Goal: Task Accomplishment & Management: Use online tool/utility

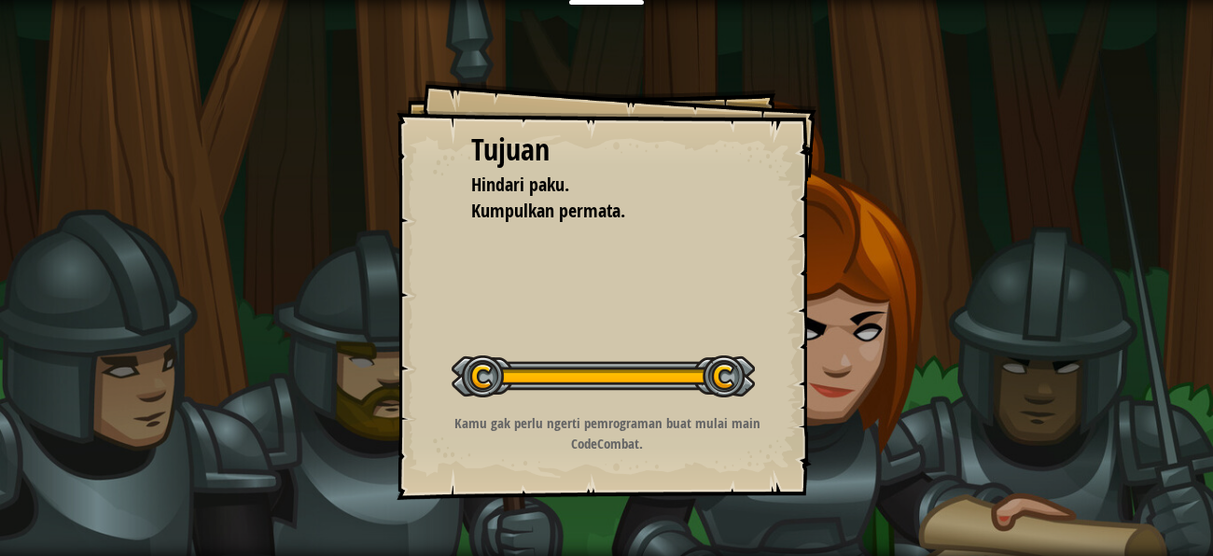
click at [300, 81] on div "Tujuan Hindari paku. Kumpulkan permata. Memulai Level Kesalahan memuat dari ser…" at bounding box center [606, 278] width 1213 height 556
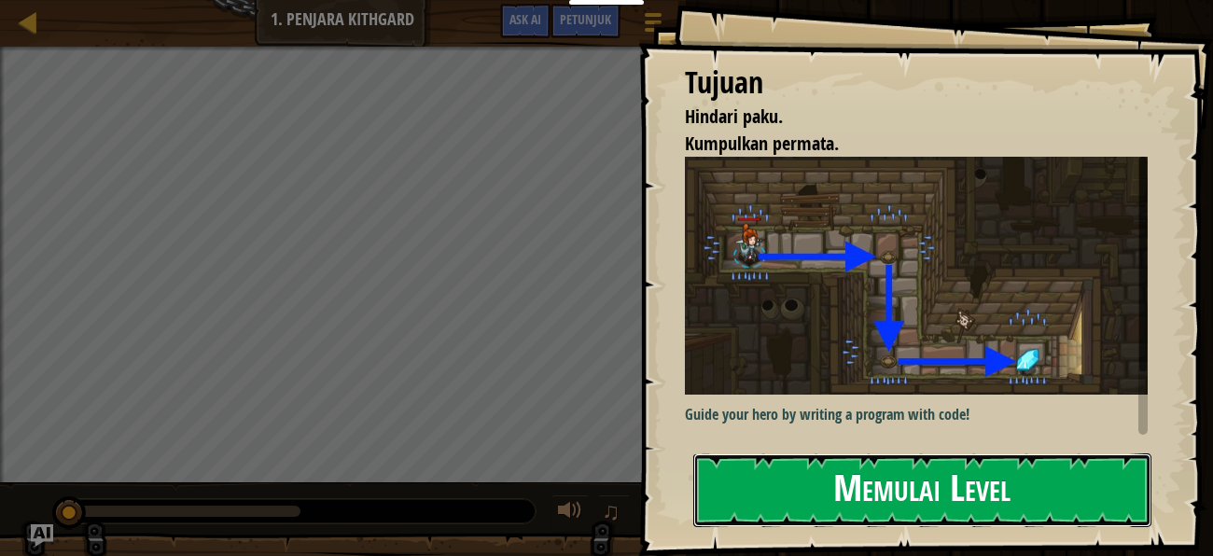
click at [844, 481] on button "Memulai Level" at bounding box center [922, 490] width 458 height 74
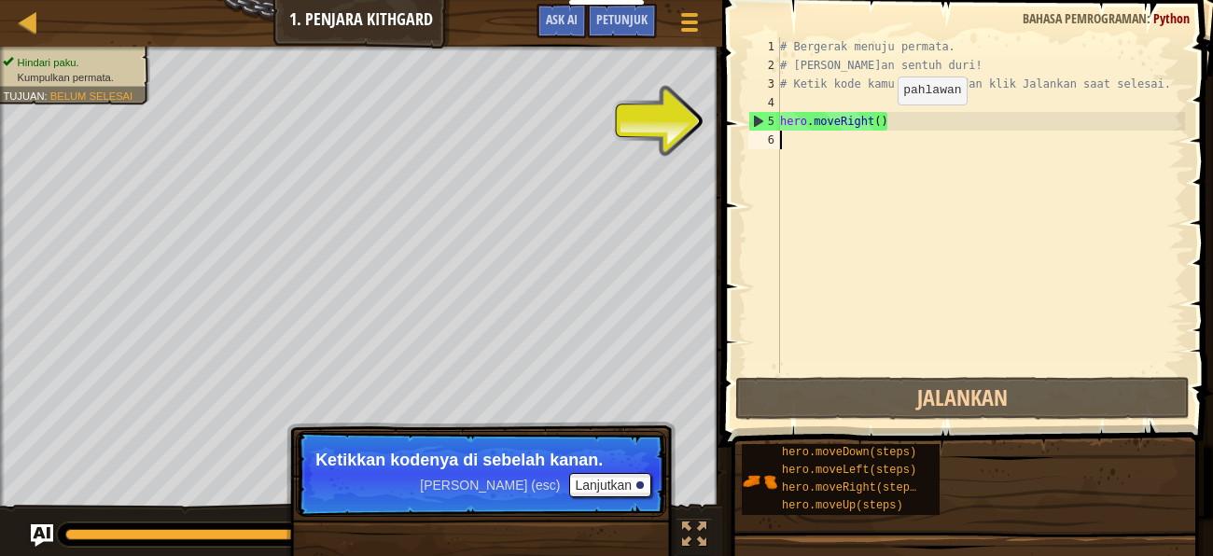
click at [881, 123] on div "# Bergerak menuju permata. # [PERSON_NAME]an sentuh duri! # Ketik kode kamu di …" at bounding box center [980, 223] width 409 height 373
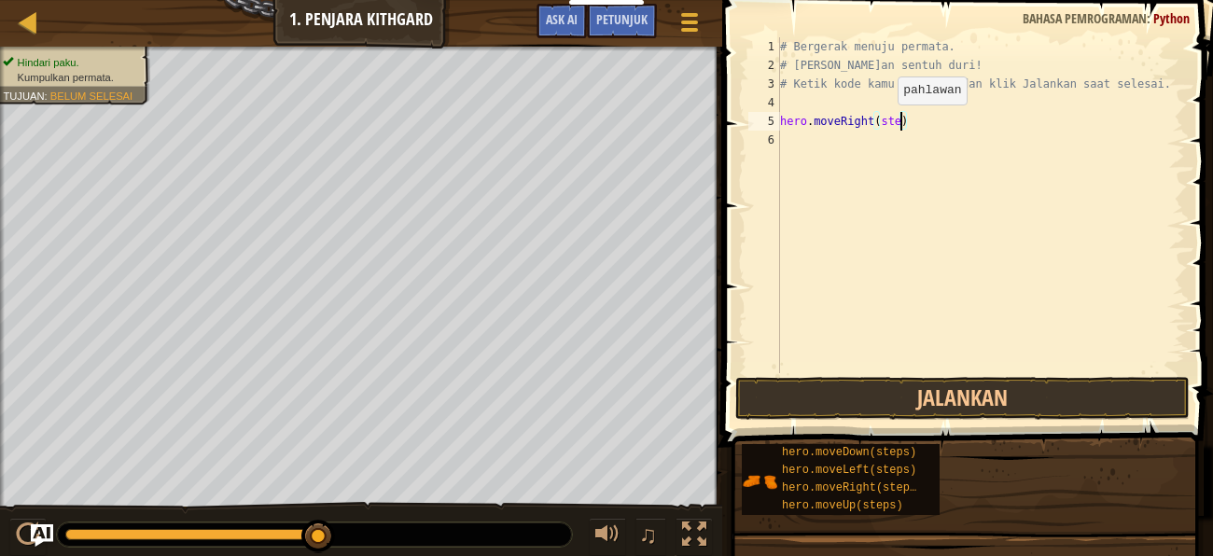
scroll to position [8, 10]
type textarea "hero.moveRight()"
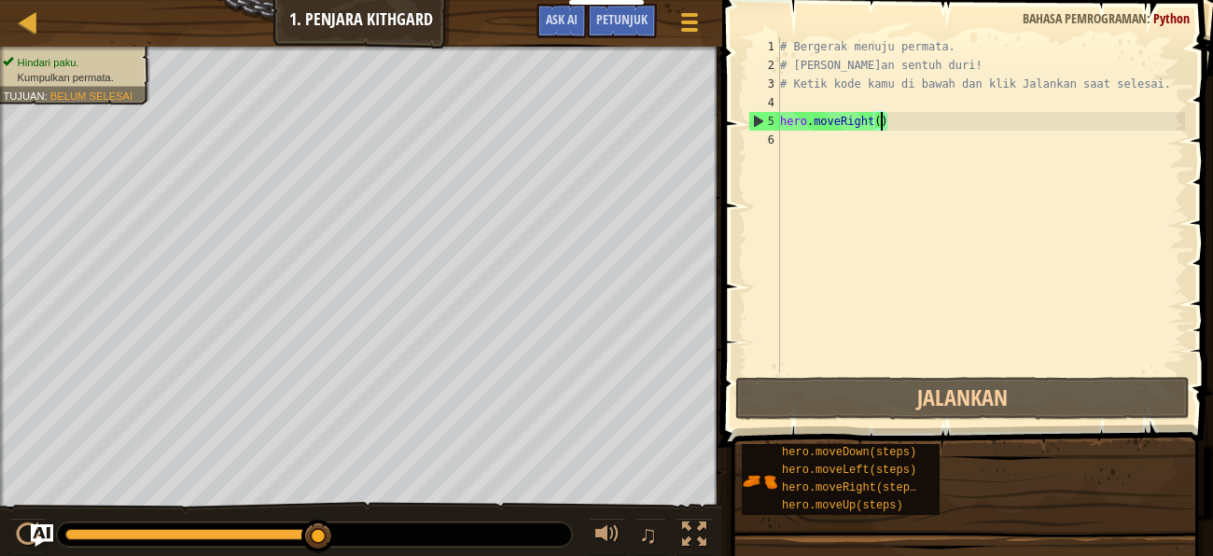
click at [785, 137] on div "# Bergerak menuju permata. # [PERSON_NAME]an sentuh duri! # Ketik kode kamu di …" at bounding box center [980, 223] width 409 height 373
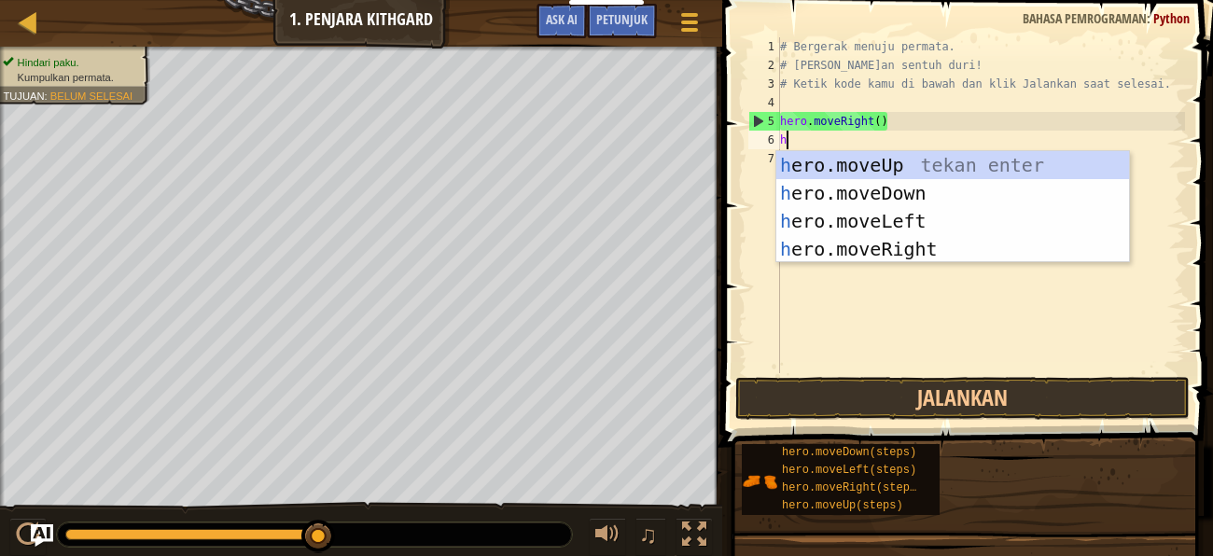
type textarea "hr"
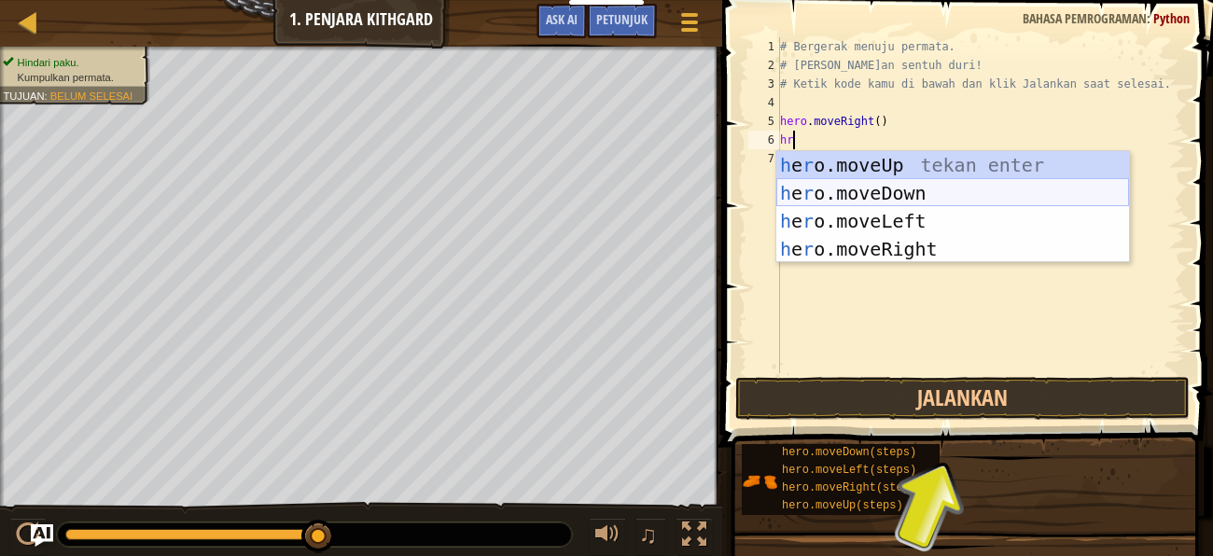
click at [816, 187] on div "h e r o.moveUp tekan enter h e r o.moveDown tekan enter h e r o.moveLeft tekan …" at bounding box center [952, 235] width 353 height 168
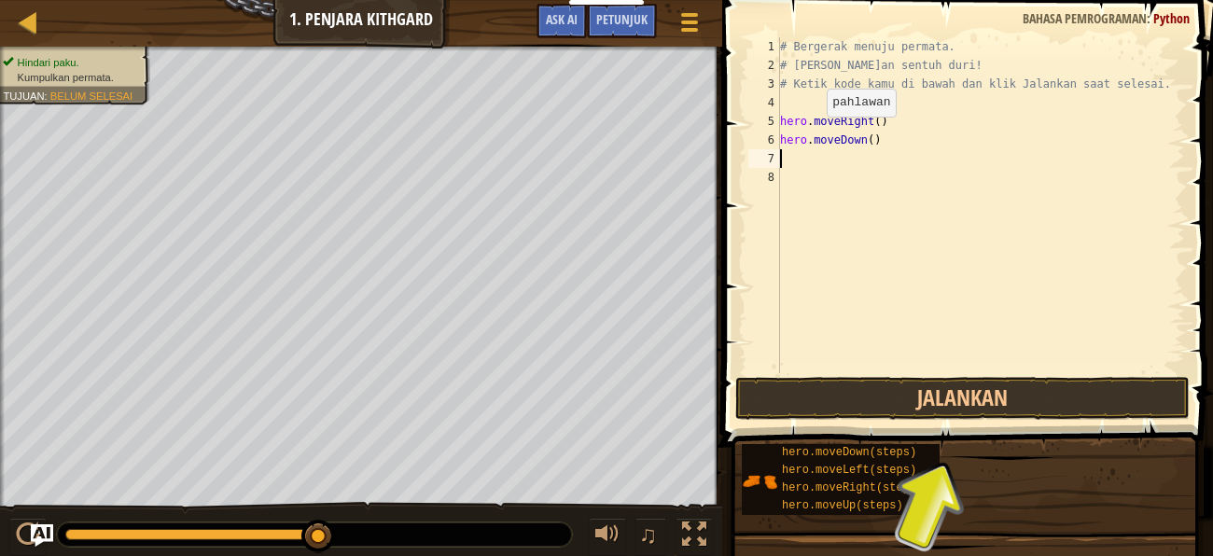
click at [812, 135] on div "# Bergerak menuju permata. # [PERSON_NAME]an sentuh duri! # Ketik kode kamu di …" at bounding box center [980, 223] width 409 height 373
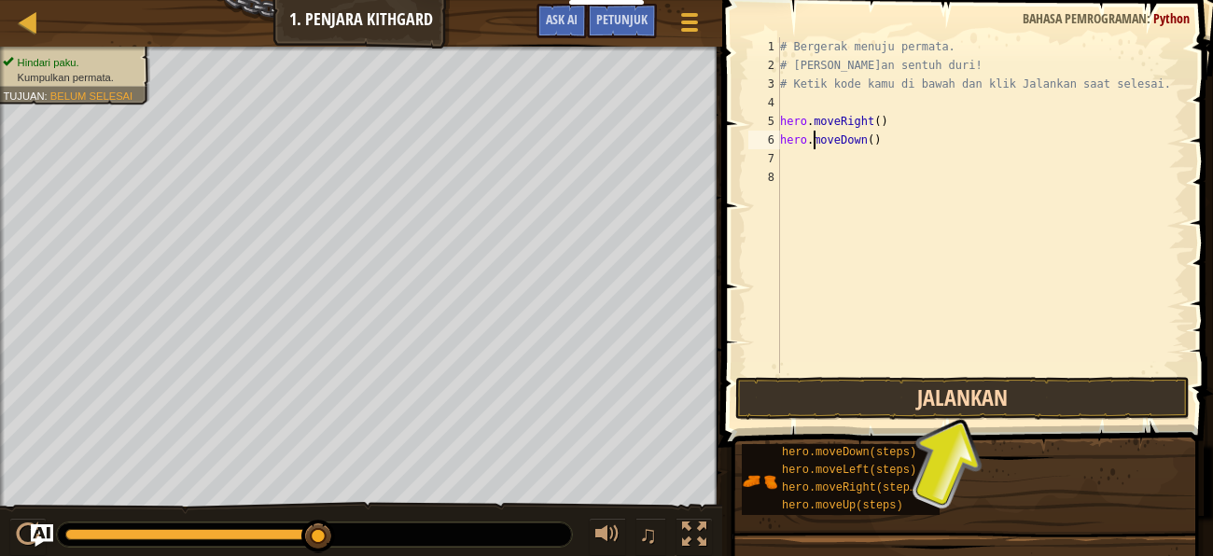
type textarea "hero.moveDown()"
click at [852, 402] on button "Jalankan" at bounding box center [962, 398] width 454 height 43
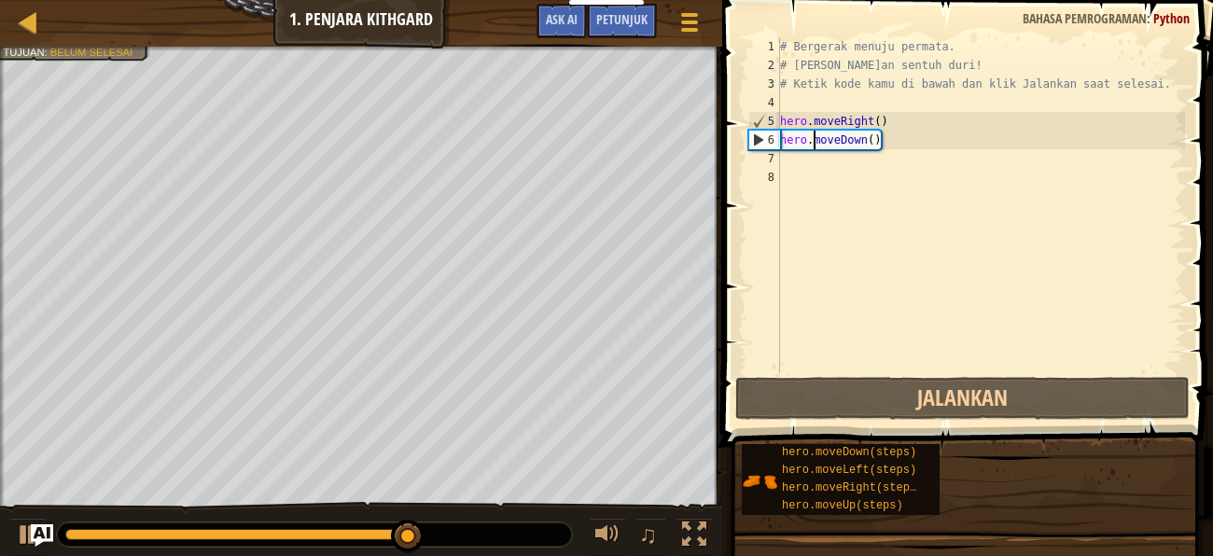
click at [786, 161] on div "# Bergerak menuju permata. # [PERSON_NAME]an sentuh duri! # Ketik kode kamu di …" at bounding box center [980, 223] width 409 height 373
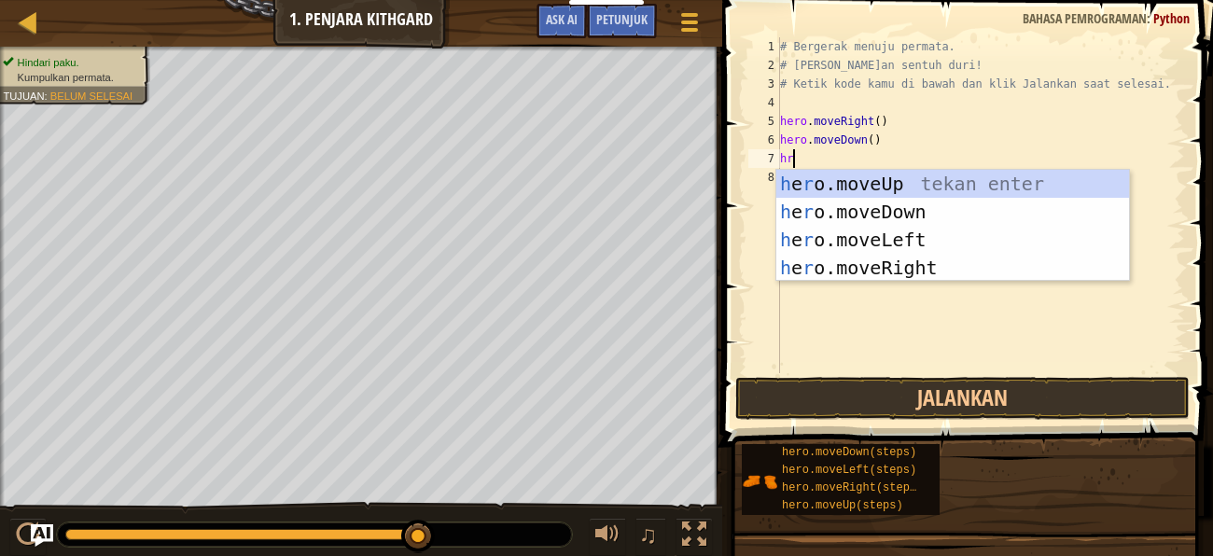
type textarea "hro"
click at [850, 256] on div "h e ro .moveUp tekan enter h e ro .moveDown tekan enter h e ro .moveLeft tekan …" at bounding box center [952, 254] width 353 height 168
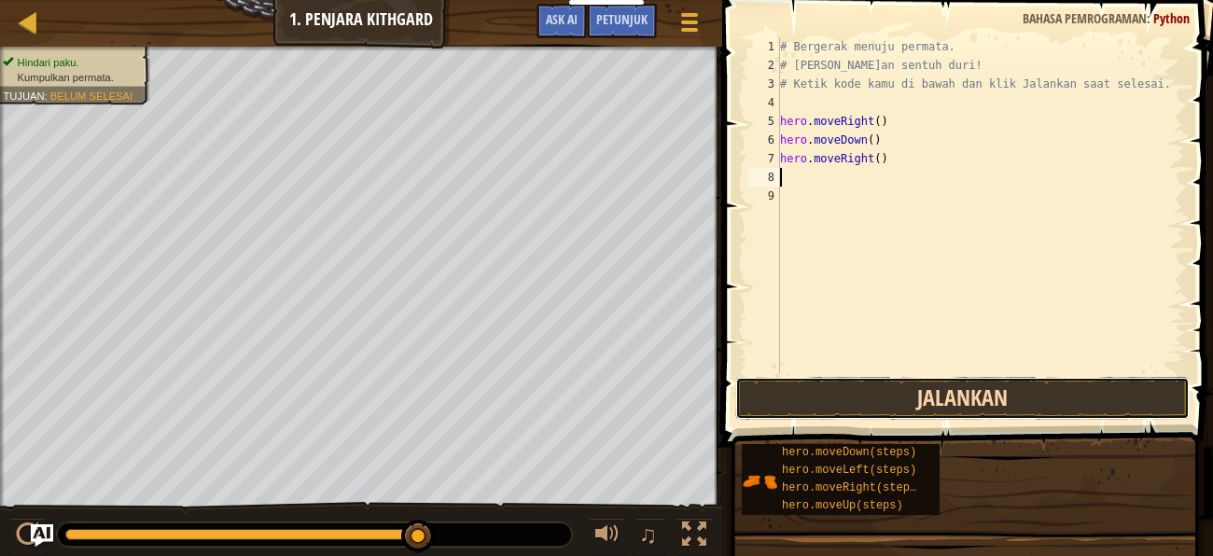
click at [878, 396] on button "Jalankan" at bounding box center [962, 398] width 454 height 43
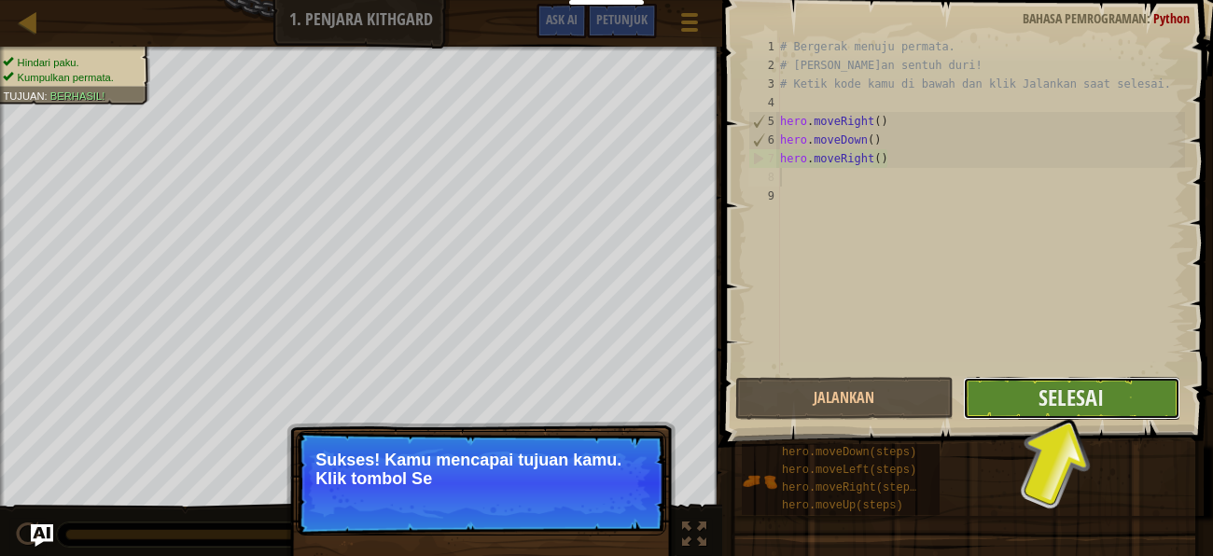
click at [1019, 399] on button "Selesai" at bounding box center [1071, 398] width 217 height 43
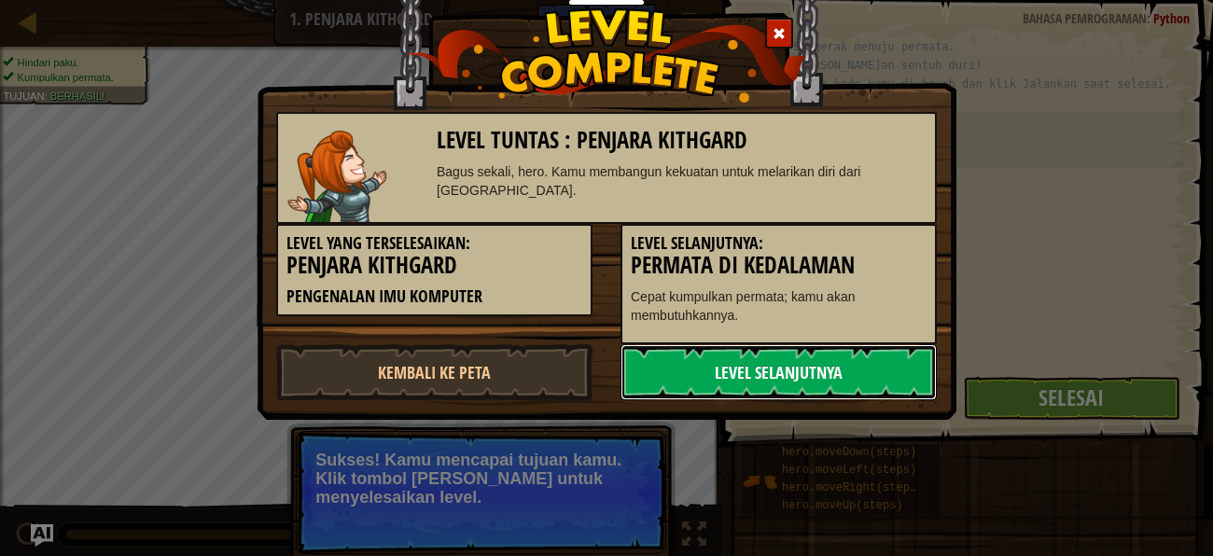
click at [812, 361] on link "Level Selanjutnya" at bounding box center [778, 372] width 316 height 56
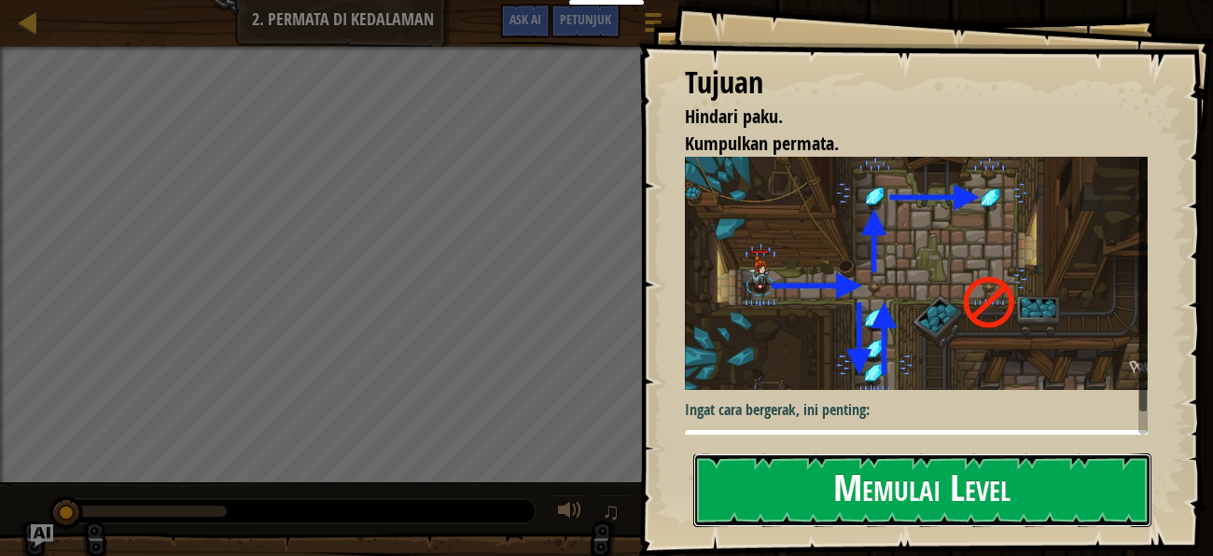
click at [918, 493] on button "Memulai Level" at bounding box center [922, 490] width 458 height 74
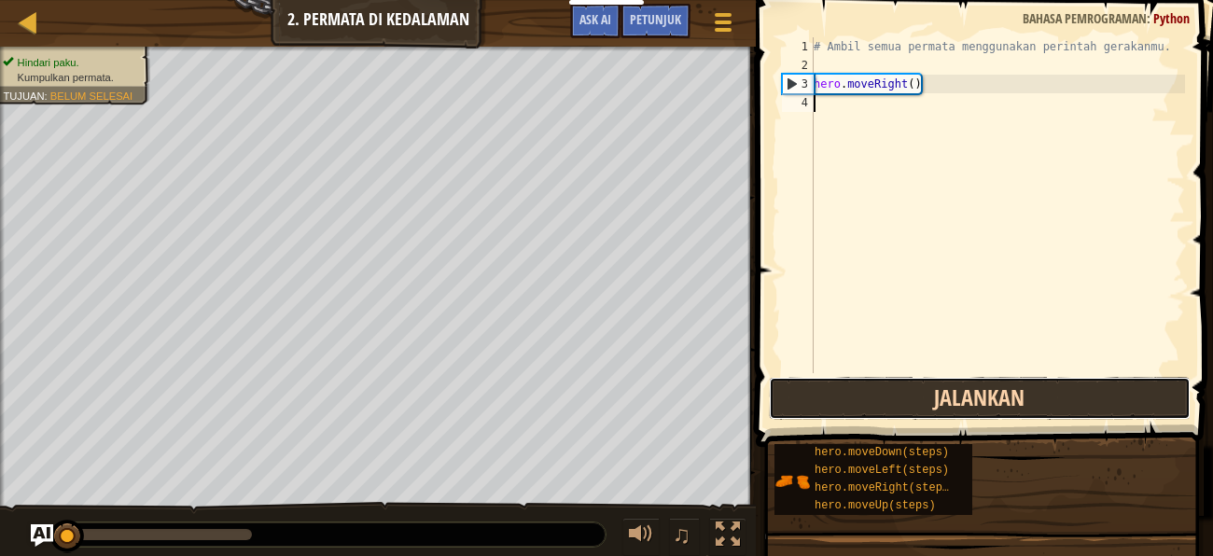
click at [970, 386] on button "Jalankan" at bounding box center [980, 398] width 422 height 43
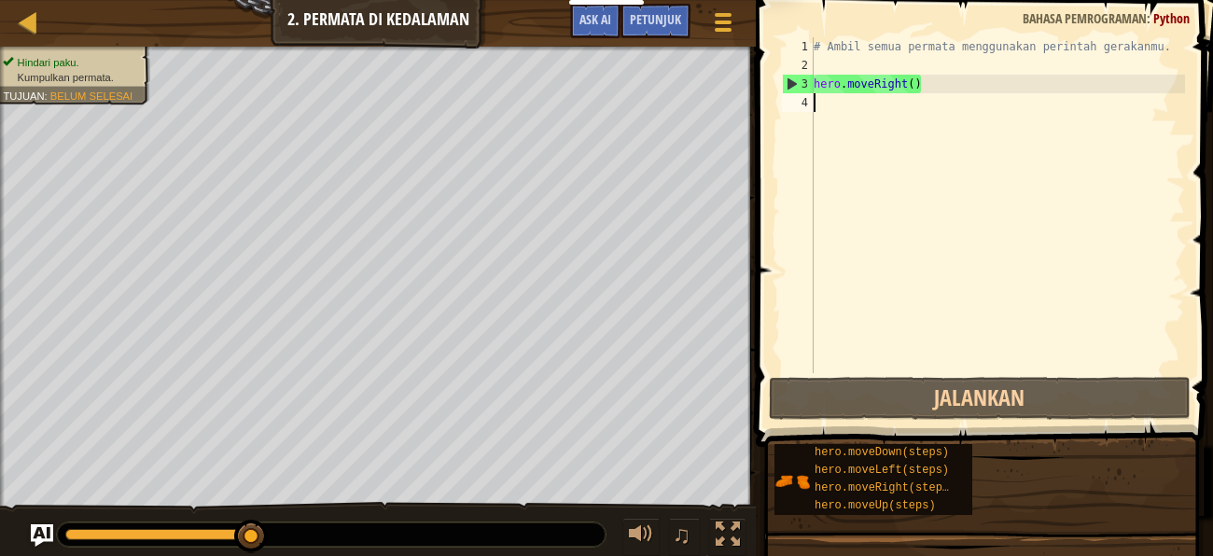
click at [841, 104] on div "# Ambil semua permata menggunakan perintah gerakanmu. hero . moveRight ( )" at bounding box center [997, 223] width 375 height 373
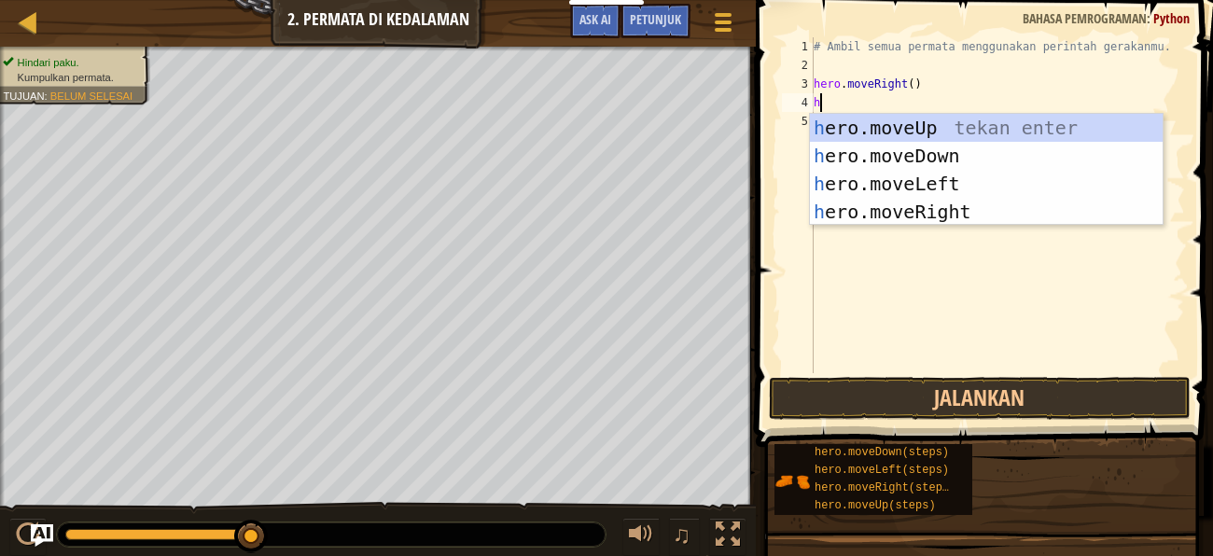
type textarea "he"
click at [877, 124] on div "he ro.moveUp tekan enter he ro.moveDown tekan enter he ro.moveLeft tekan enter …" at bounding box center [986, 198] width 353 height 168
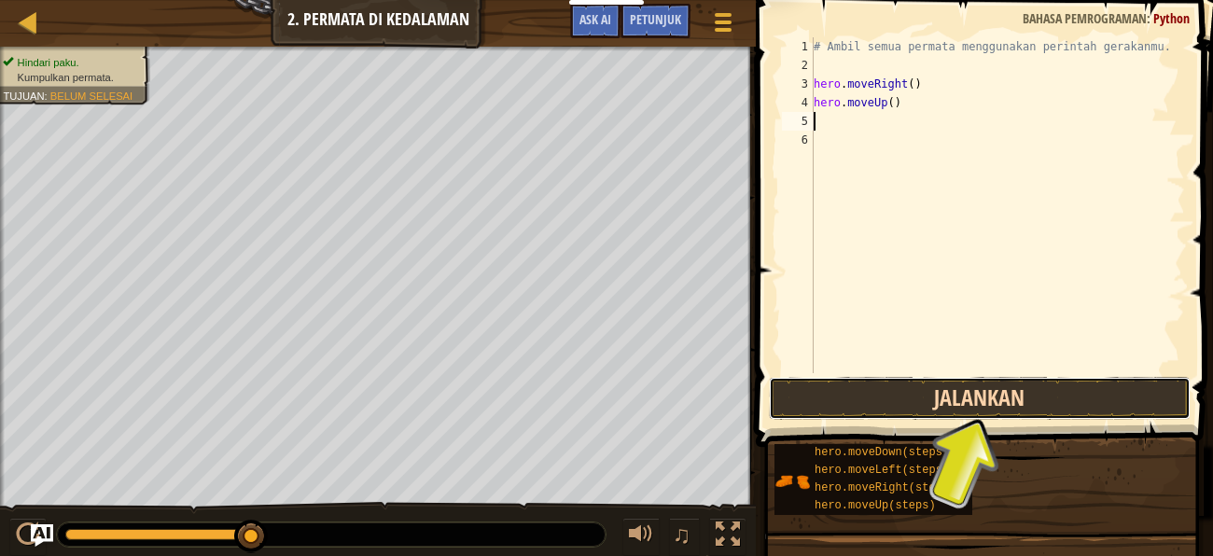
click at [905, 402] on button "Jalankan" at bounding box center [980, 398] width 422 height 43
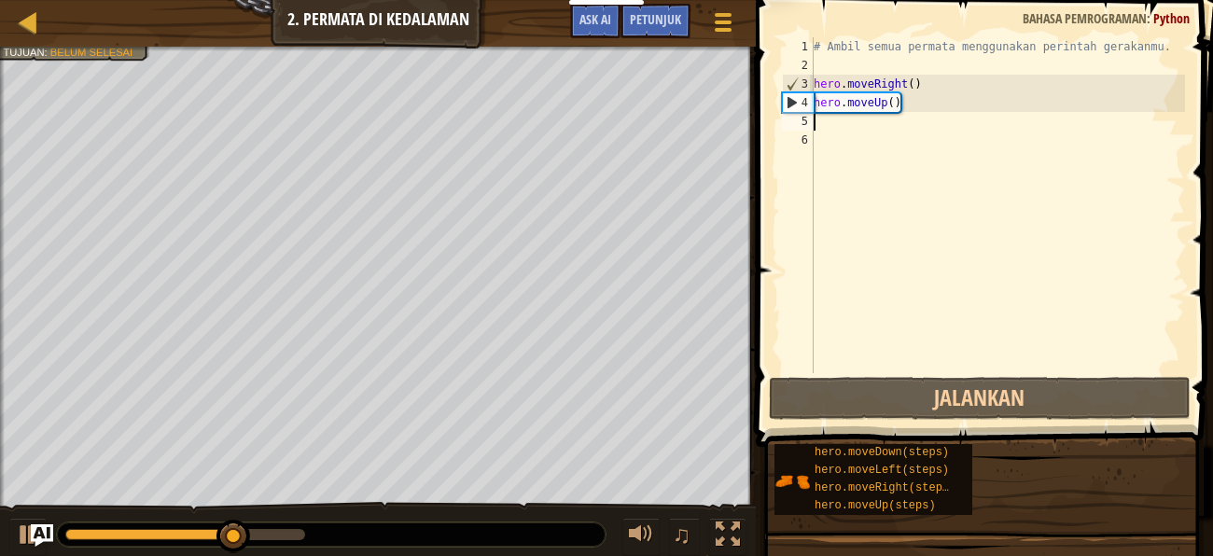
click at [819, 118] on div "# Ambil semua permata menggunakan perintah gerakanmu. hero . moveRight ( ) hero…" at bounding box center [997, 223] width 375 height 373
type textarea "h"
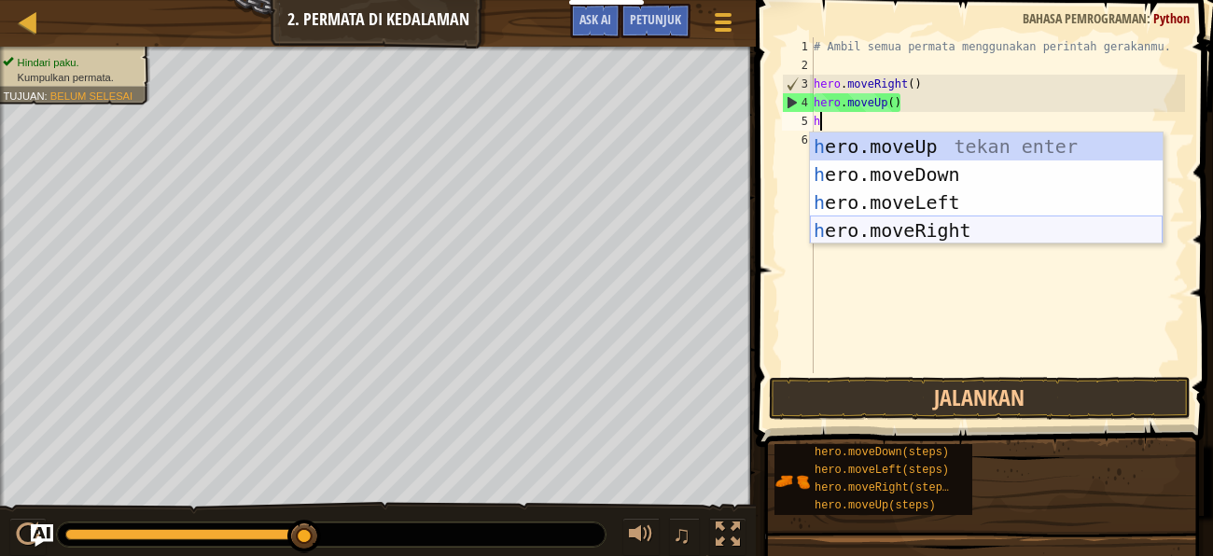
click at [997, 226] on div "h ero.moveUp tekan enter h ero.moveDown tekan enter h ero.moveLeft tekan enter …" at bounding box center [986, 216] width 353 height 168
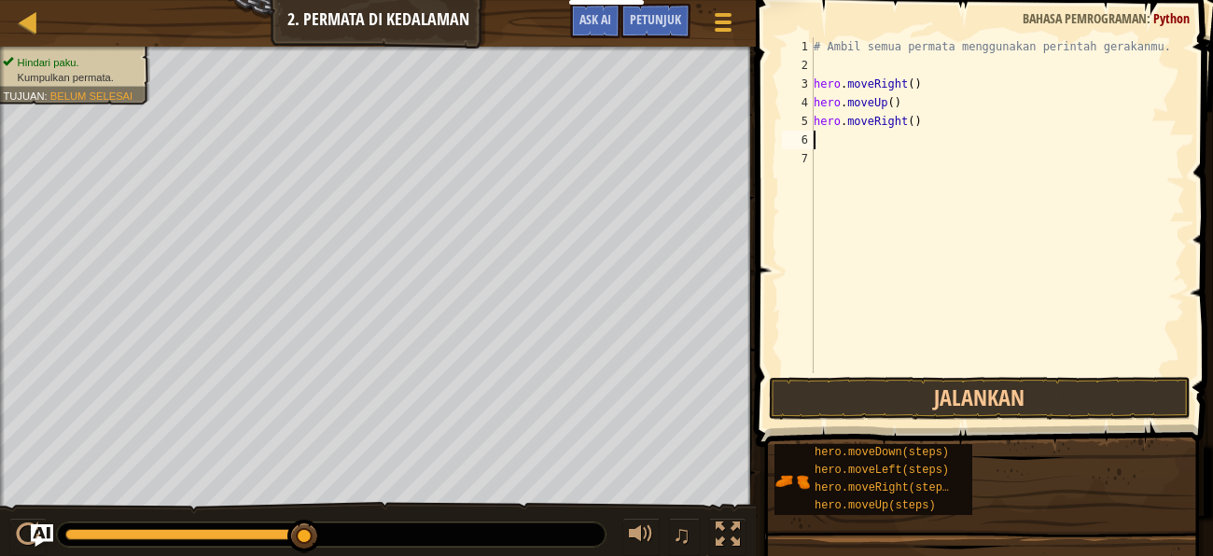
type textarea "h"
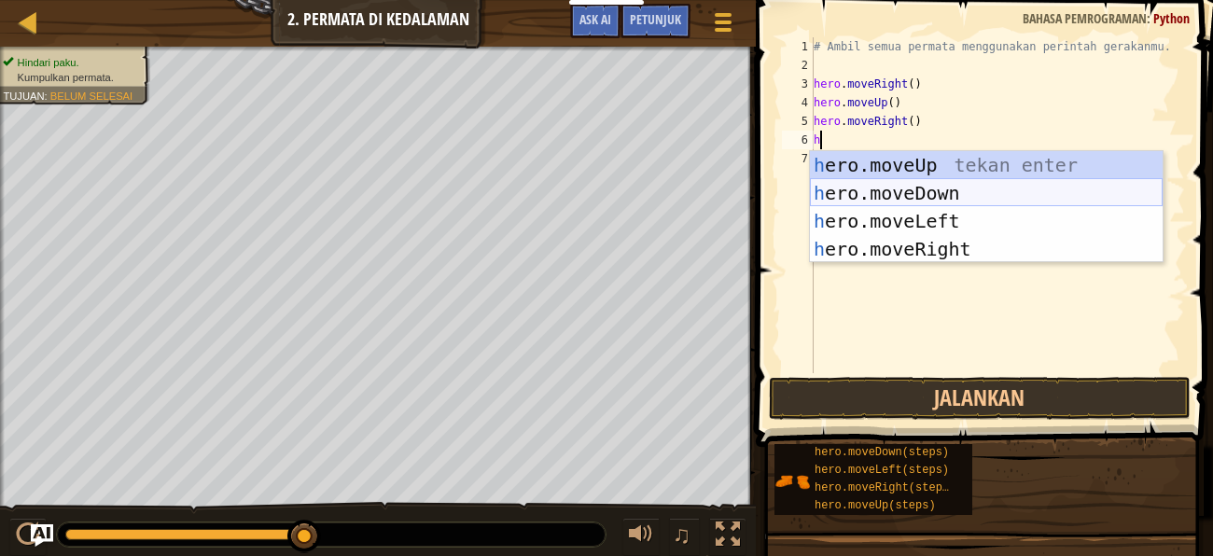
click at [888, 197] on div "h ero.moveUp tekan enter h ero.moveDown tekan enter h ero.moveLeft tekan enter …" at bounding box center [986, 235] width 353 height 168
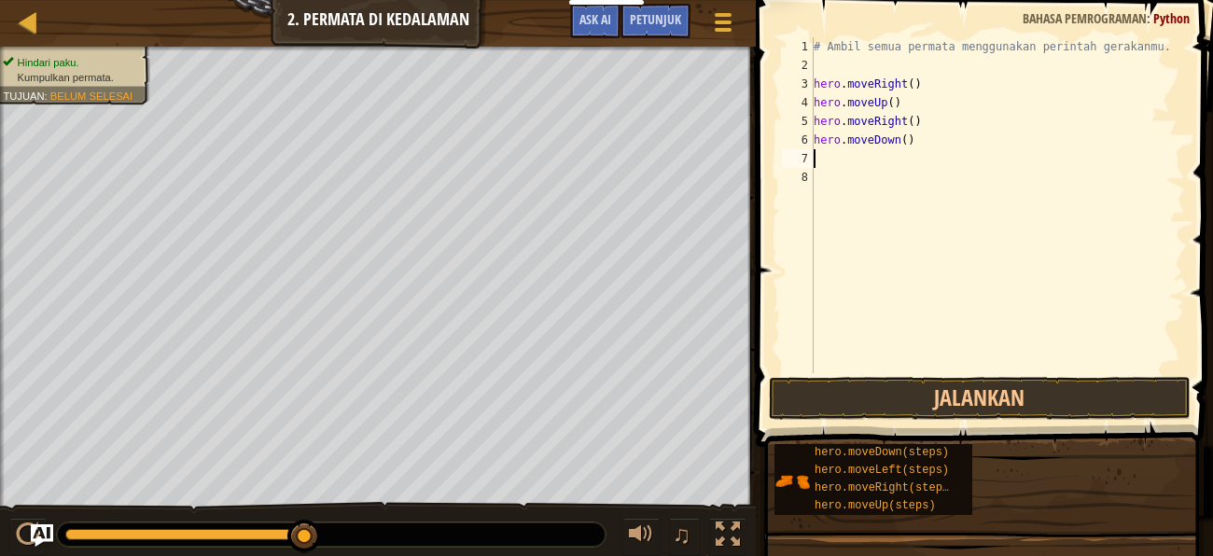
type textarea "h"
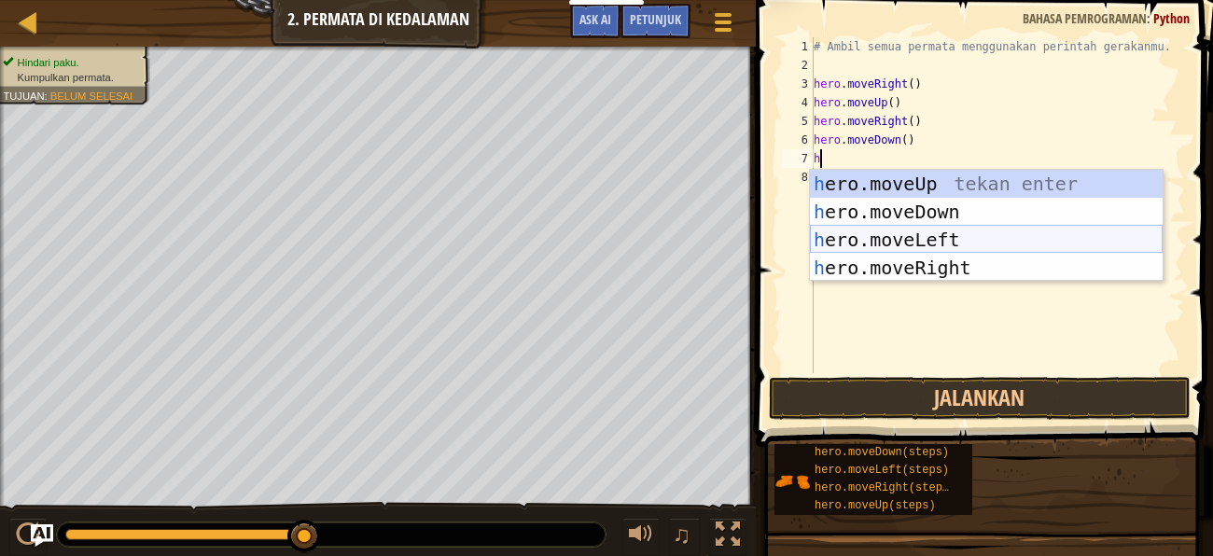
click at [892, 238] on div "h ero.moveUp tekan enter h ero.moveDown tekan enter h ero.moveLeft tekan enter …" at bounding box center [986, 254] width 353 height 168
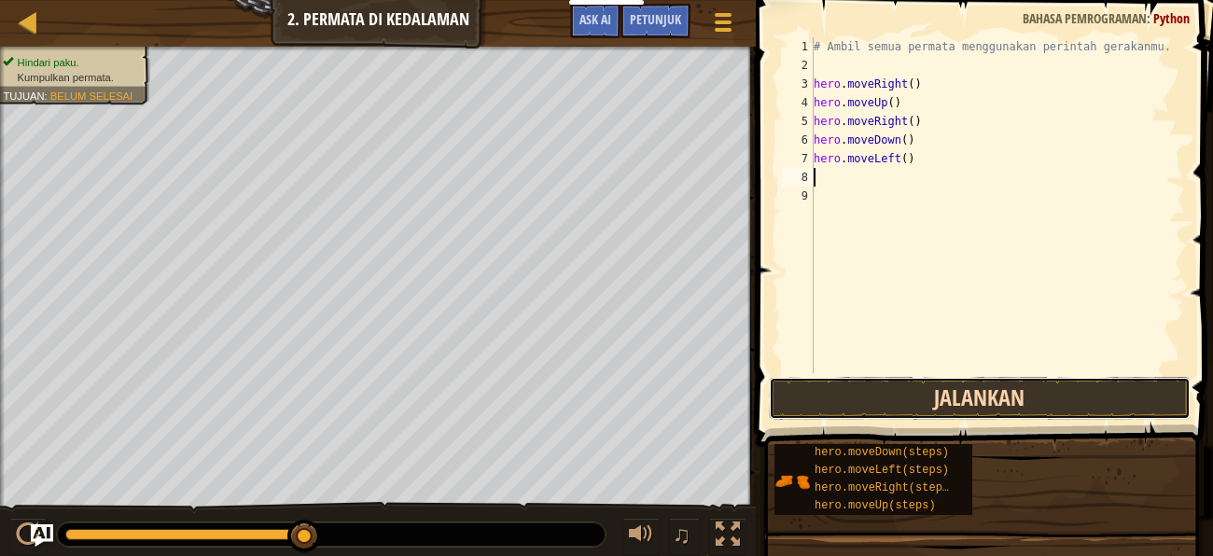
click at [944, 401] on button "Jalankan" at bounding box center [980, 398] width 422 height 43
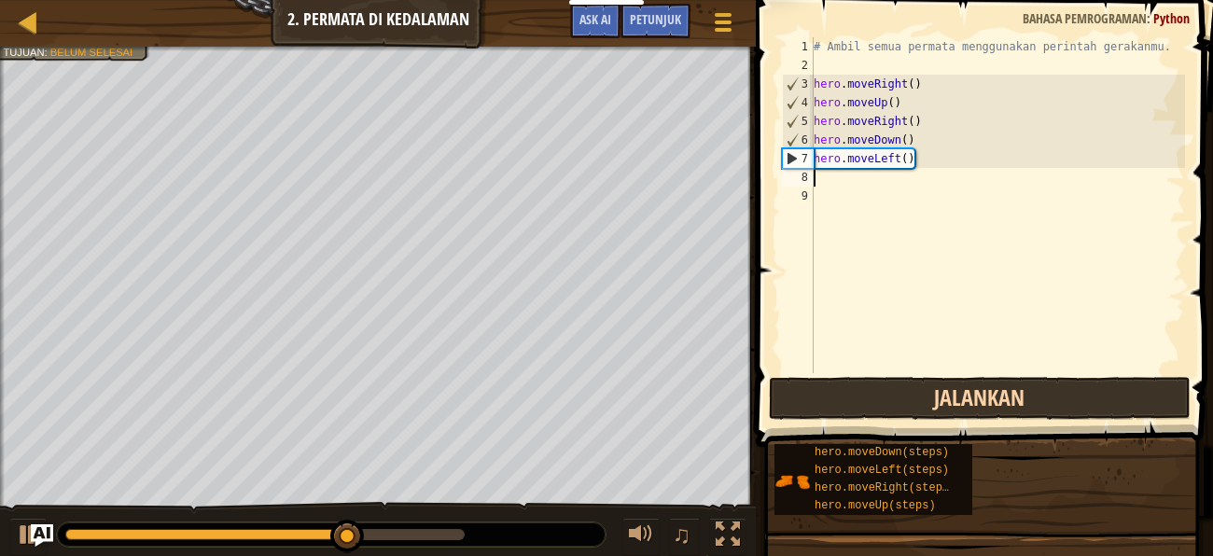
type textarea "h"
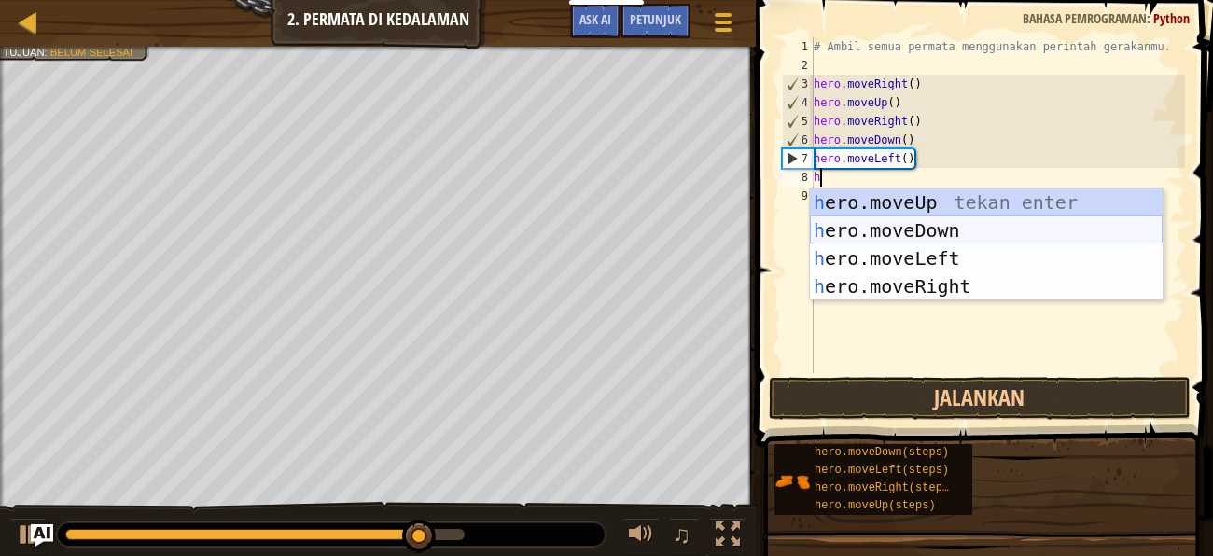
click at [902, 226] on div "h ero.moveUp tekan enter h ero.moveDown tekan enter h ero.moveLeft tekan enter …" at bounding box center [986, 272] width 353 height 168
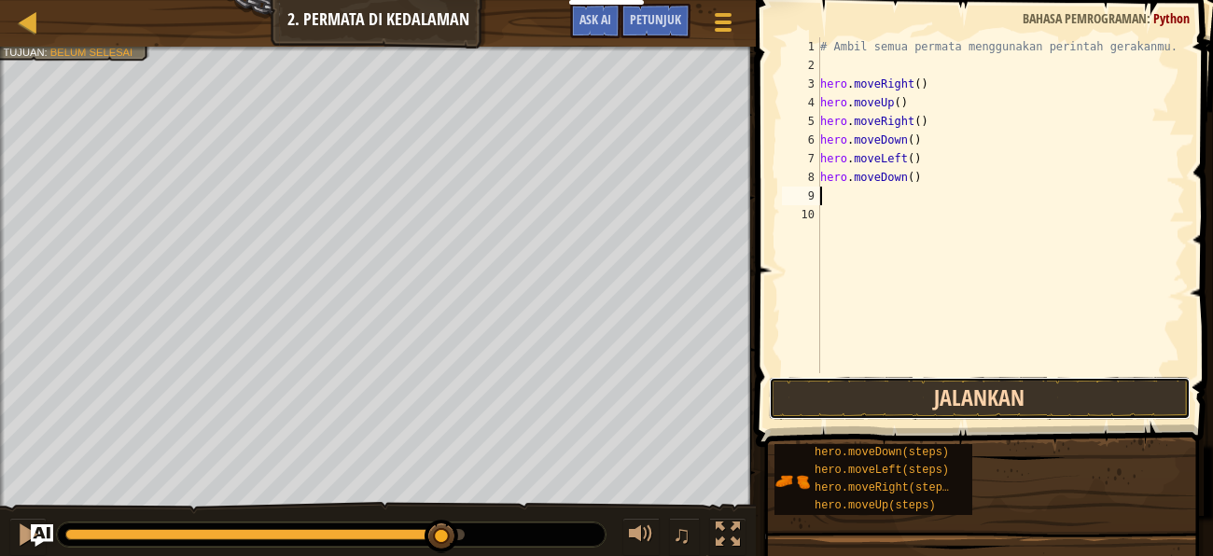
click at [876, 405] on button "Jalankan" at bounding box center [980, 398] width 422 height 43
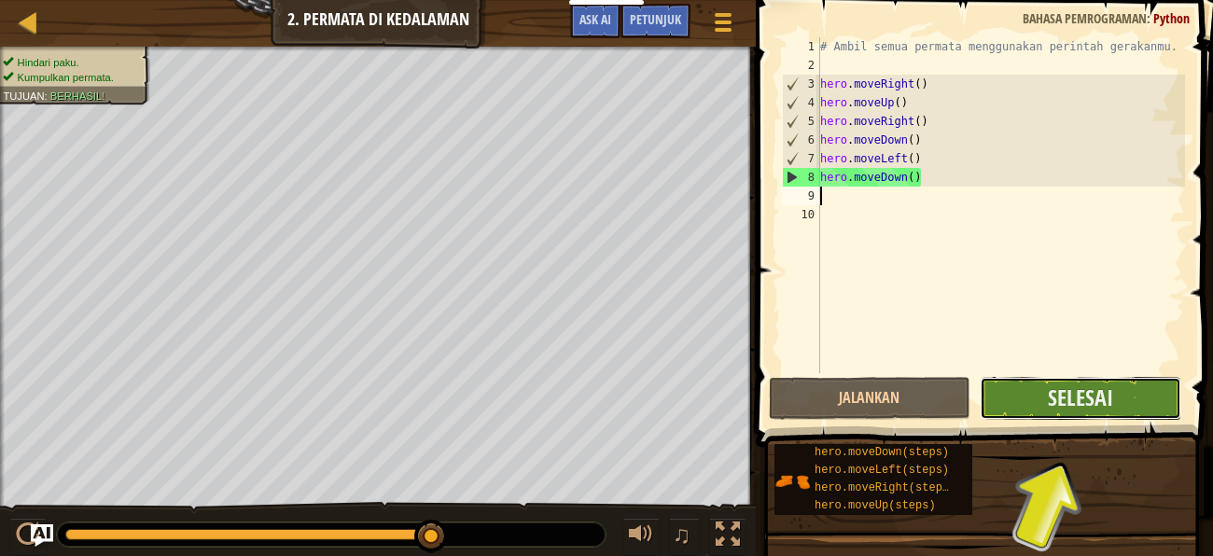
click at [998, 396] on button "Selesai" at bounding box center [1079, 398] width 201 height 43
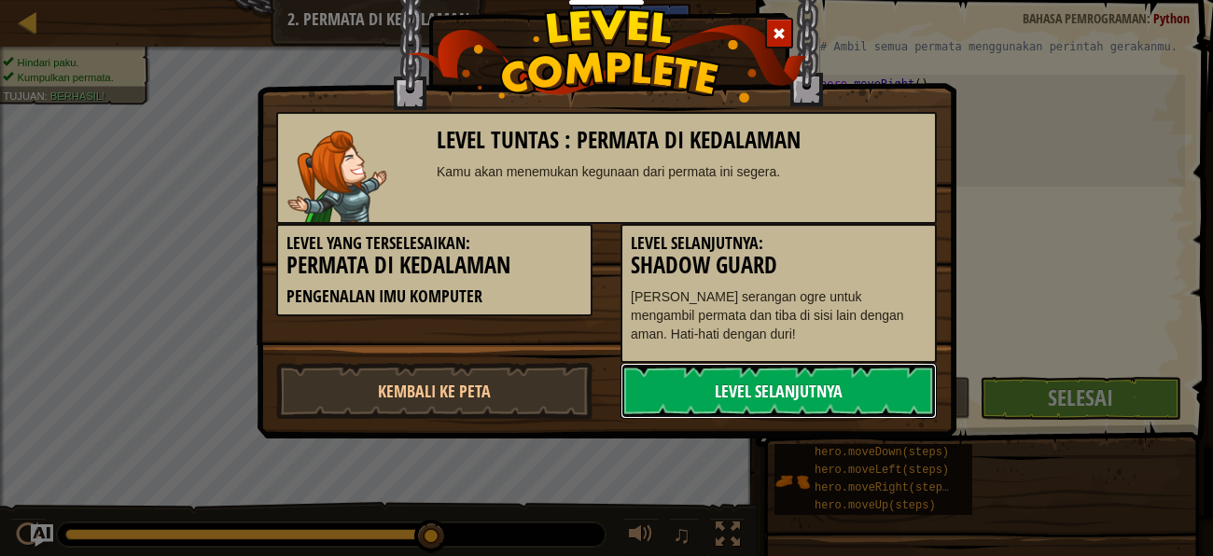
click at [879, 374] on link "Level Selanjutnya" at bounding box center [778, 391] width 316 height 56
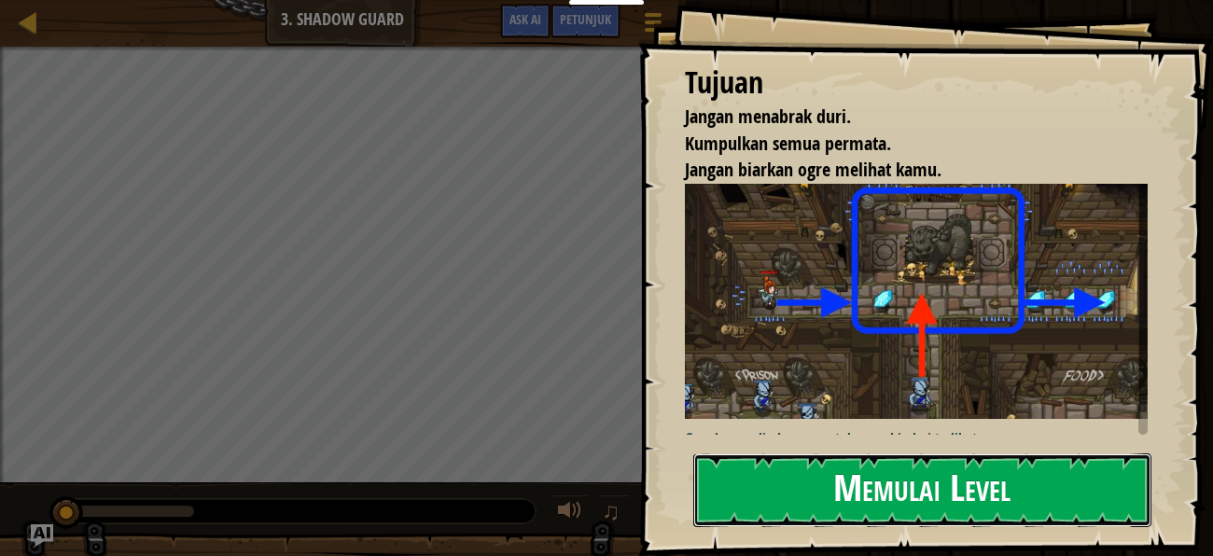
click at [883, 471] on button "Memulai Level" at bounding box center [922, 490] width 458 height 74
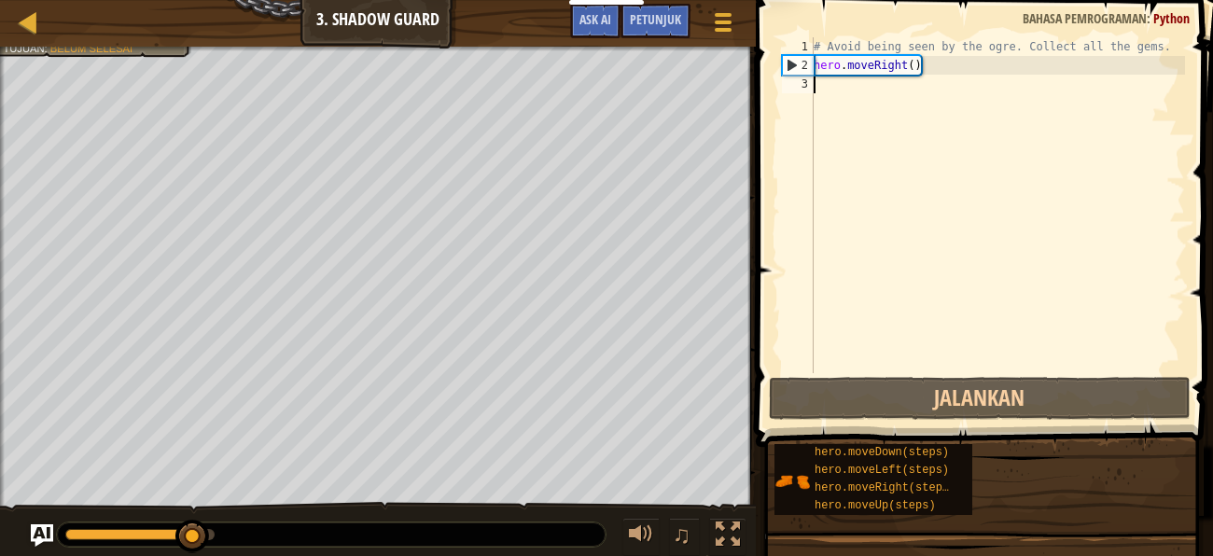
type textarea "h"
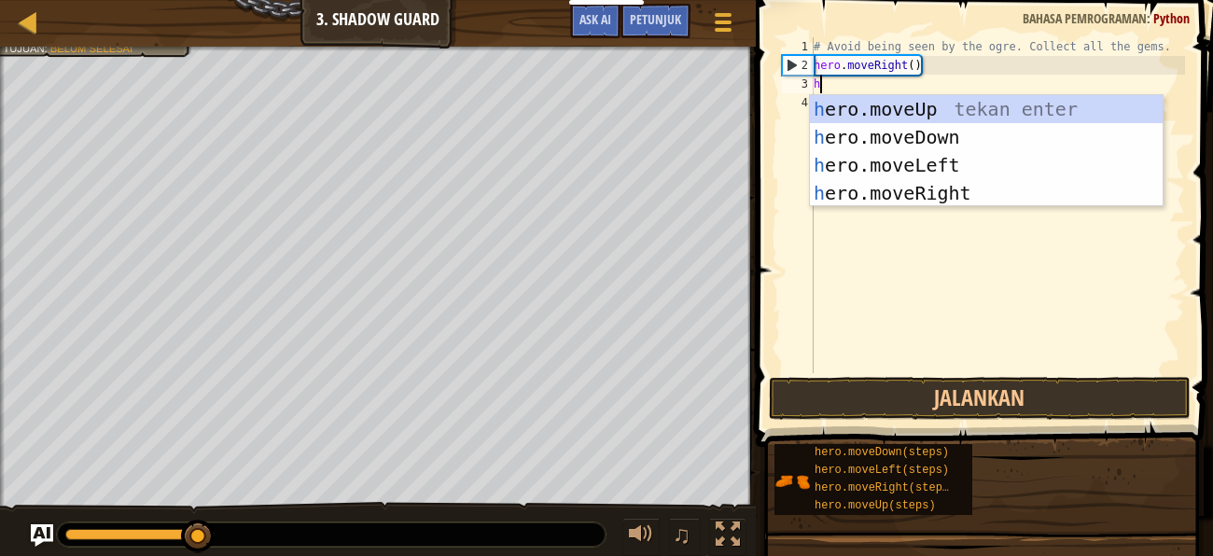
scroll to position [8, 0]
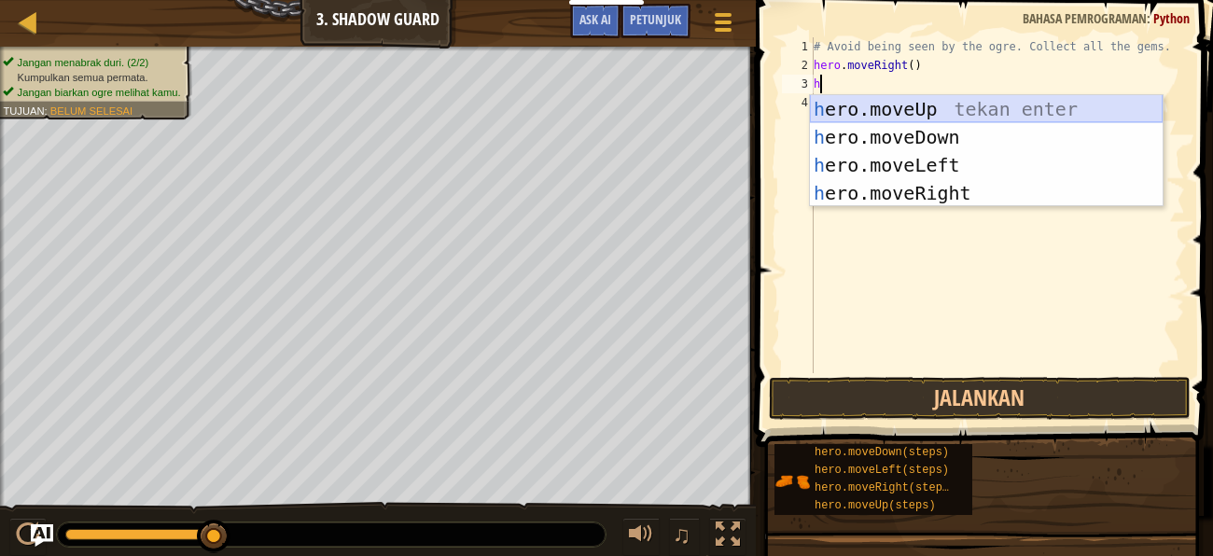
click at [874, 104] on div "h ero.moveUp tekan enter h ero.moveDown tekan enter h ero.moveLeft tekan enter …" at bounding box center [986, 179] width 353 height 168
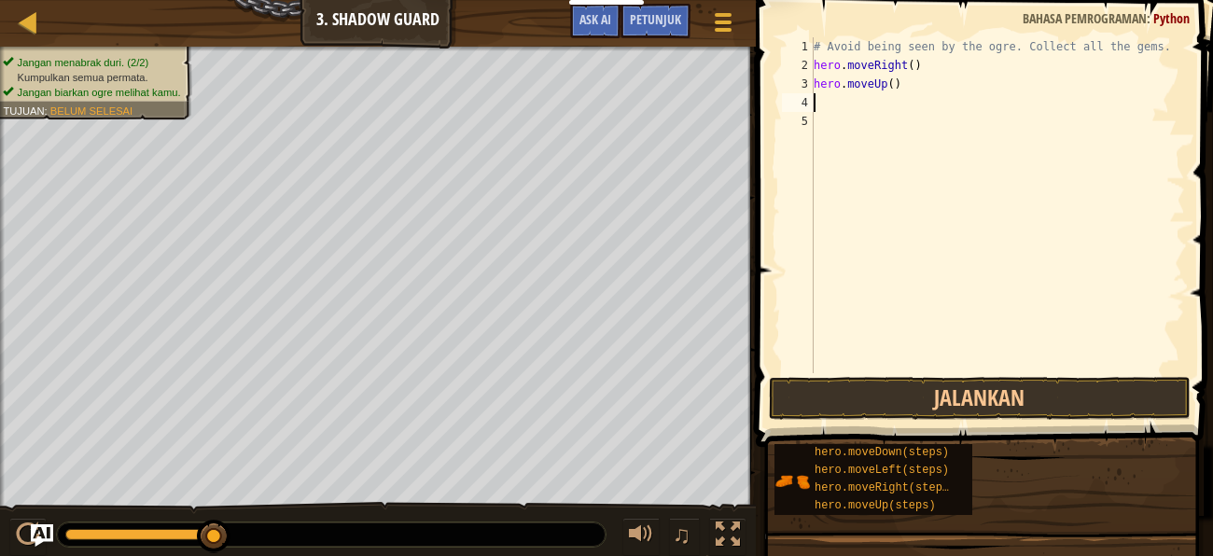
type textarea "h"
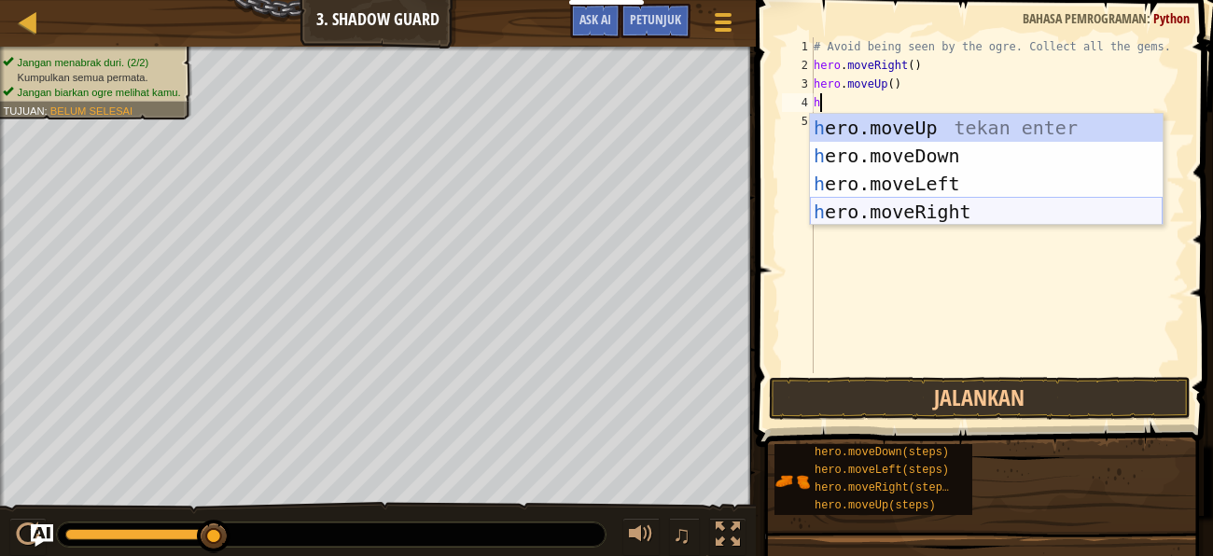
click at [892, 201] on div "h ero.moveUp tekan enter h ero.moveDown tekan enter h ero.moveLeft tekan enter …" at bounding box center [986, 198] width 353 height 168
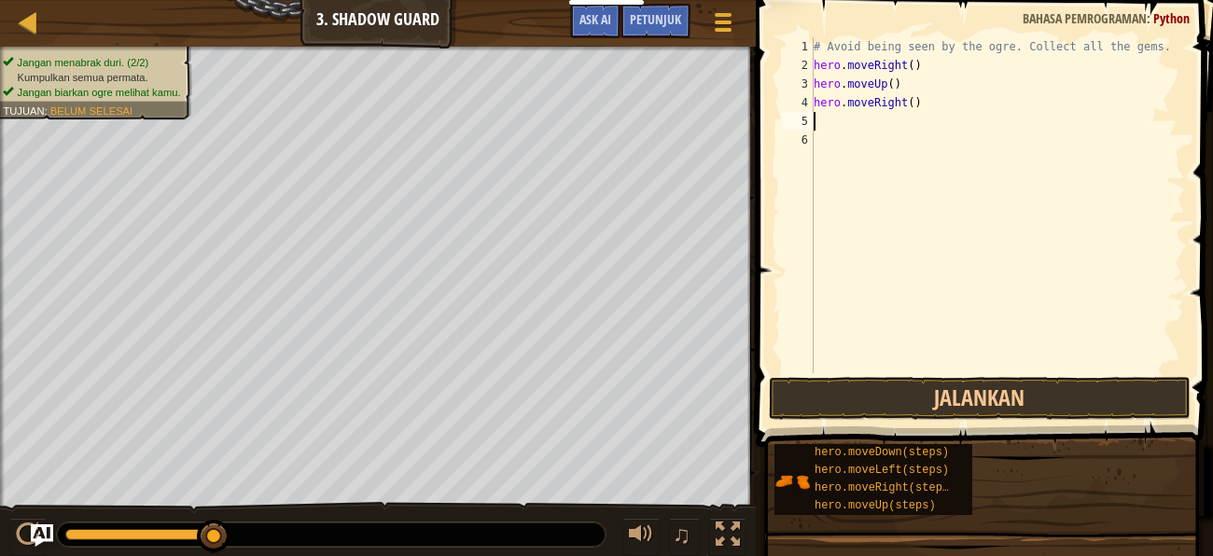
type textarea "h"
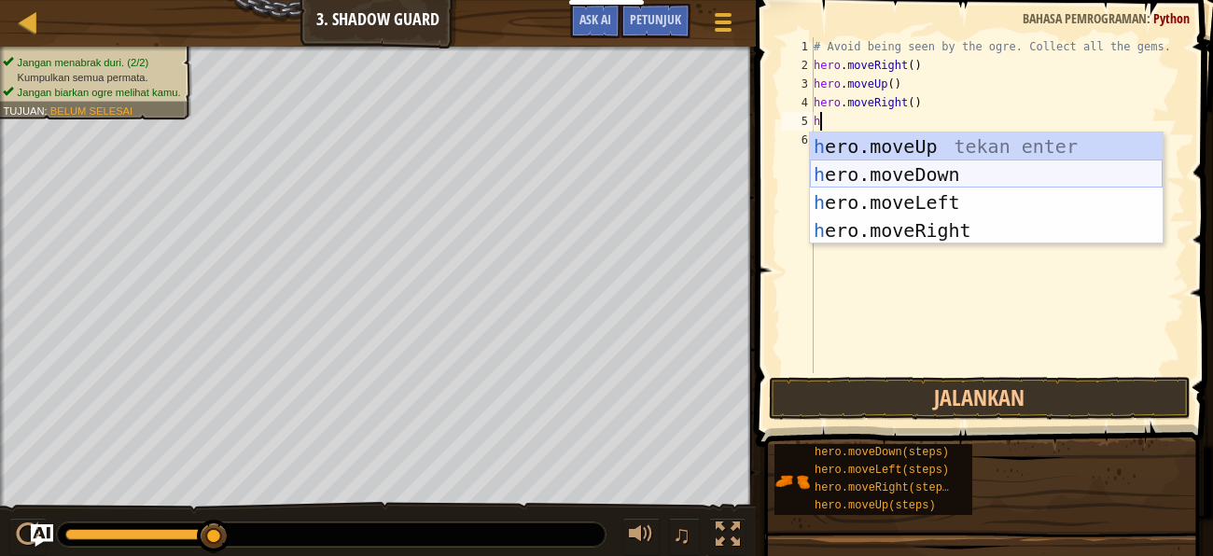
click at [899, 161] on div "h ero.moveUp tekan enter h ero.moveDown tekan enter h ero.moveLeft tekan enter …" at bounding box center [986, 216] width 353 height 168
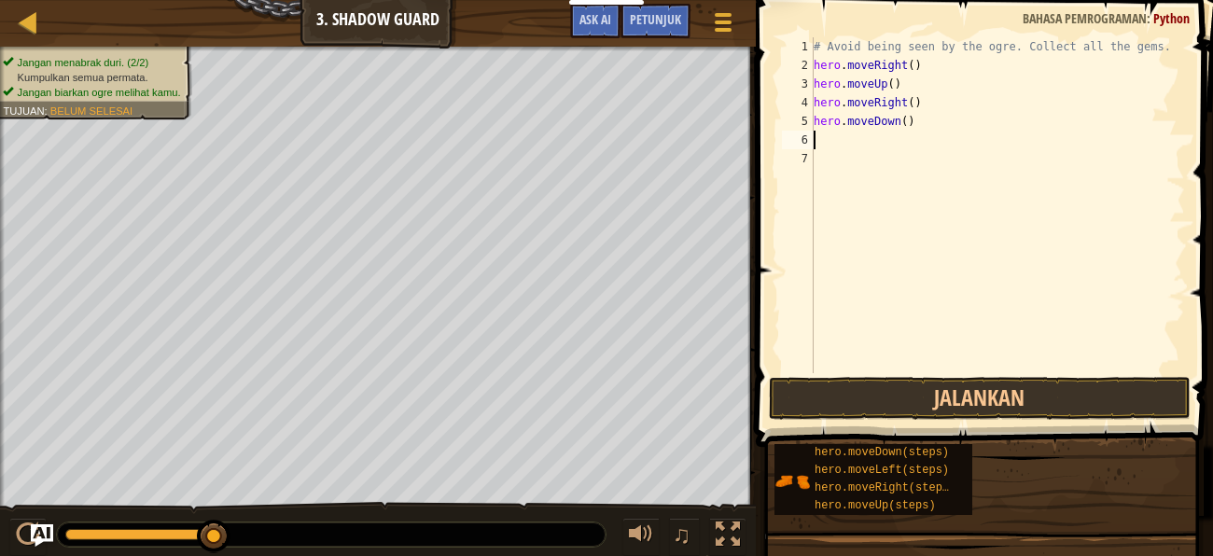
type textarea "h"
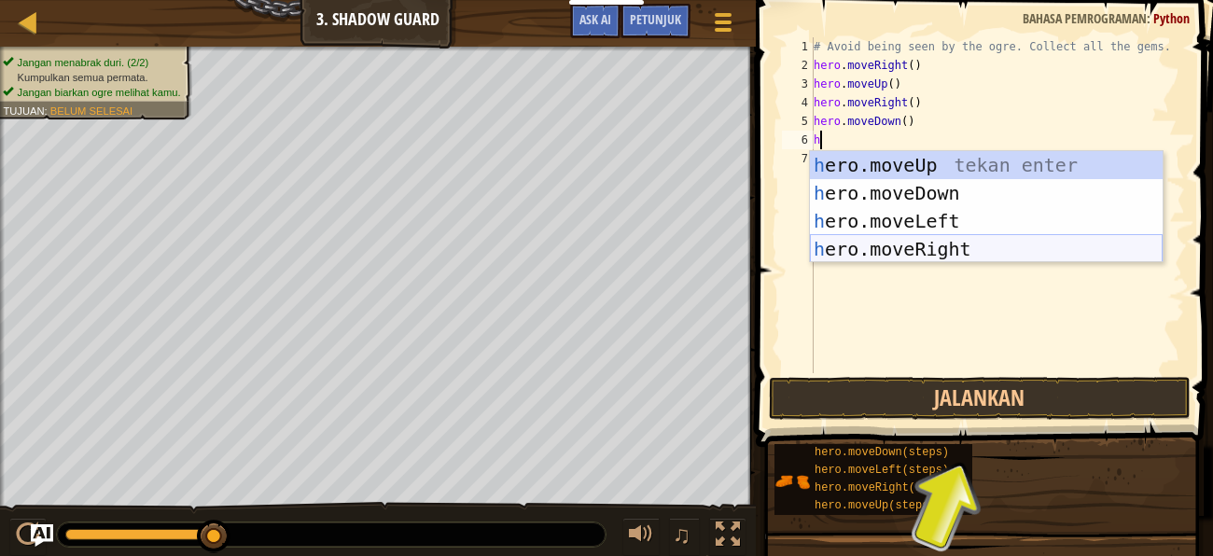
click at [903, 244] on div "h ero.moveUp tekan enter h ero.moveDown tekan enter h ero.moveLeft tekan enter …" at bounding box center [986, 235] width 353 height 168
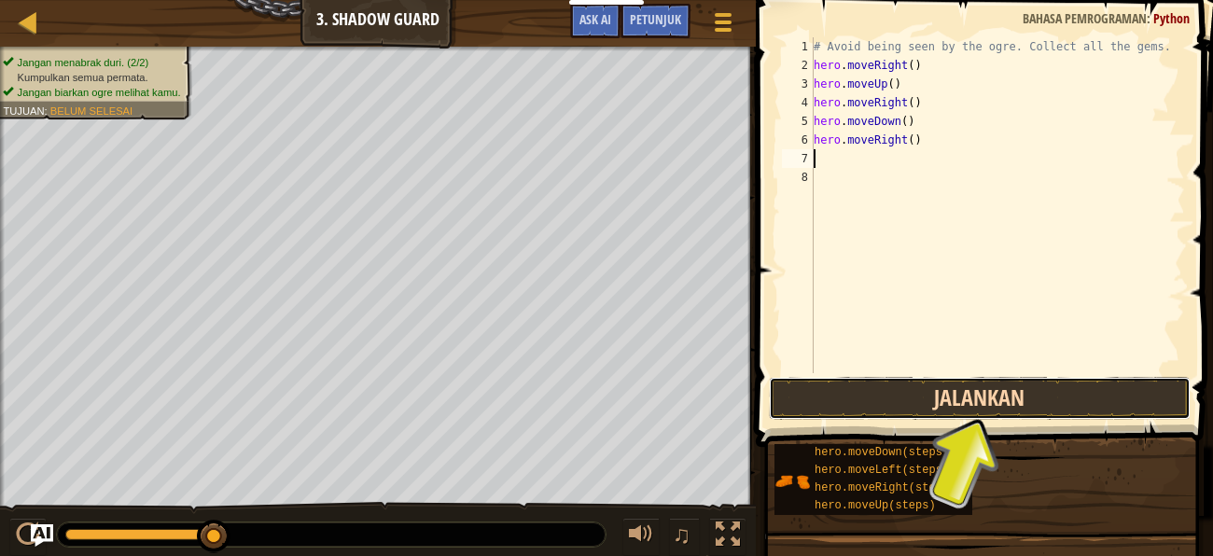
click at [944, 379] on button "Jalankan" at bounding box center [980, 398] width 422 height 43
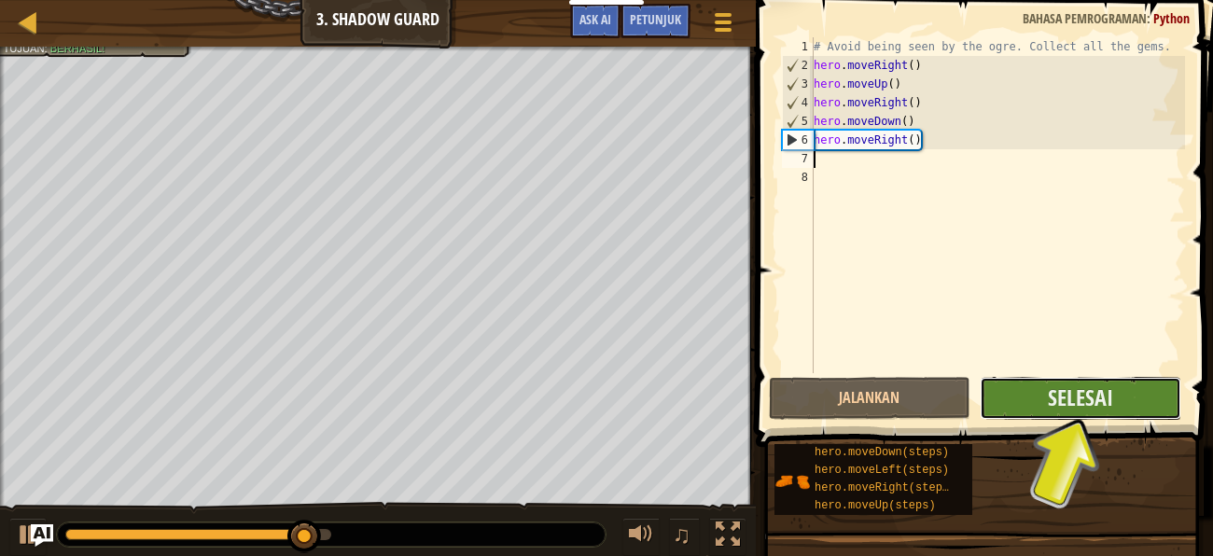
click at [1006, 388] on button "Selesai" at bounding box center [1079, 398] width 201 height 43
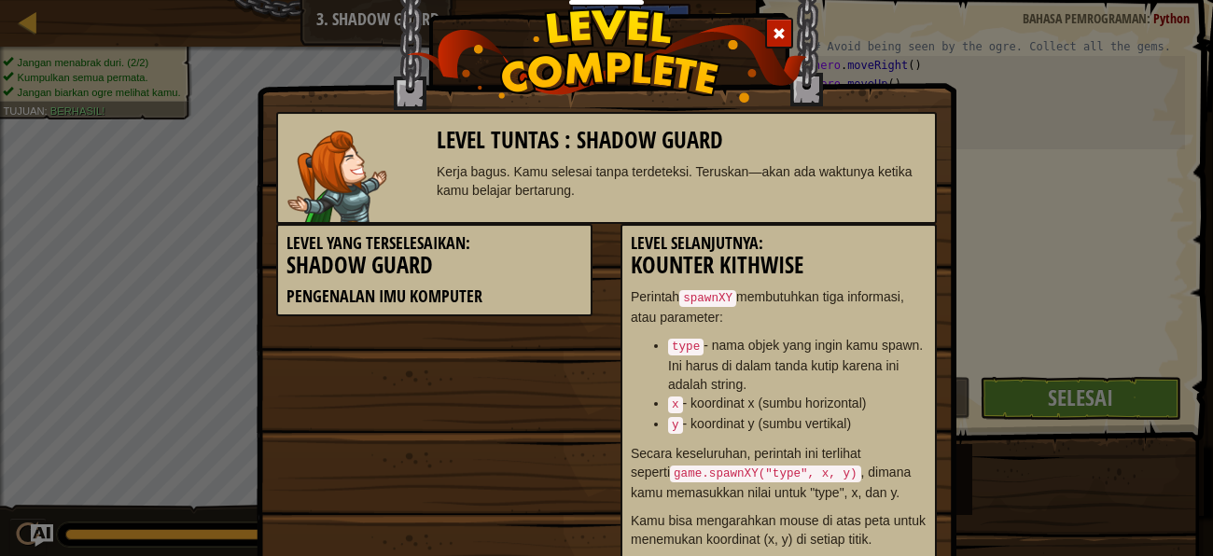
scroll to position [151, 0]
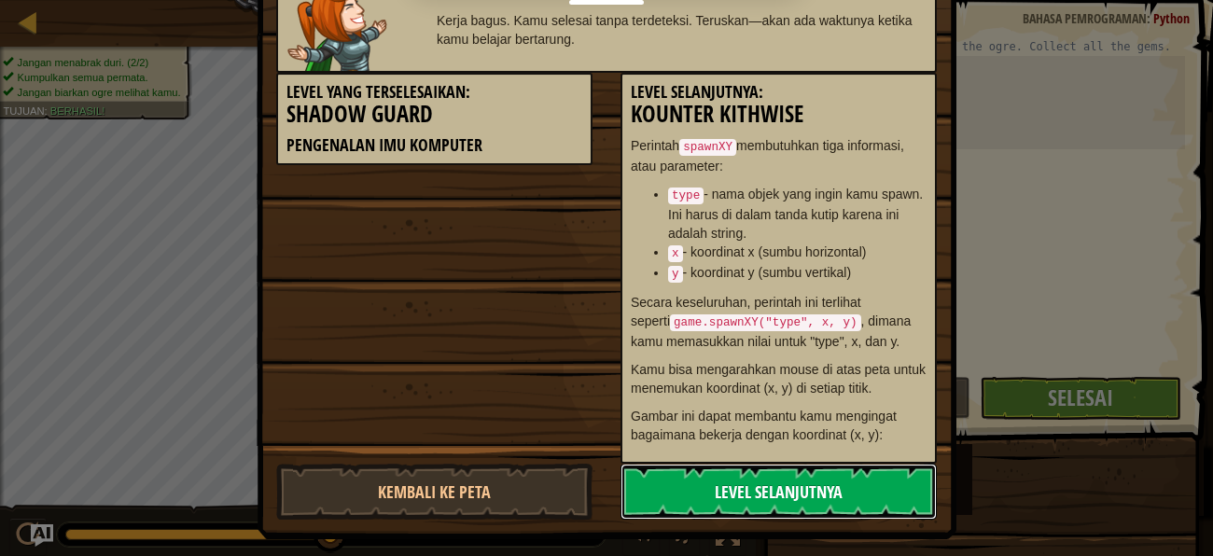
click at [886, 464] on link "Level Selanjutnya" at bounding box center [778, 492] width 316 height 56
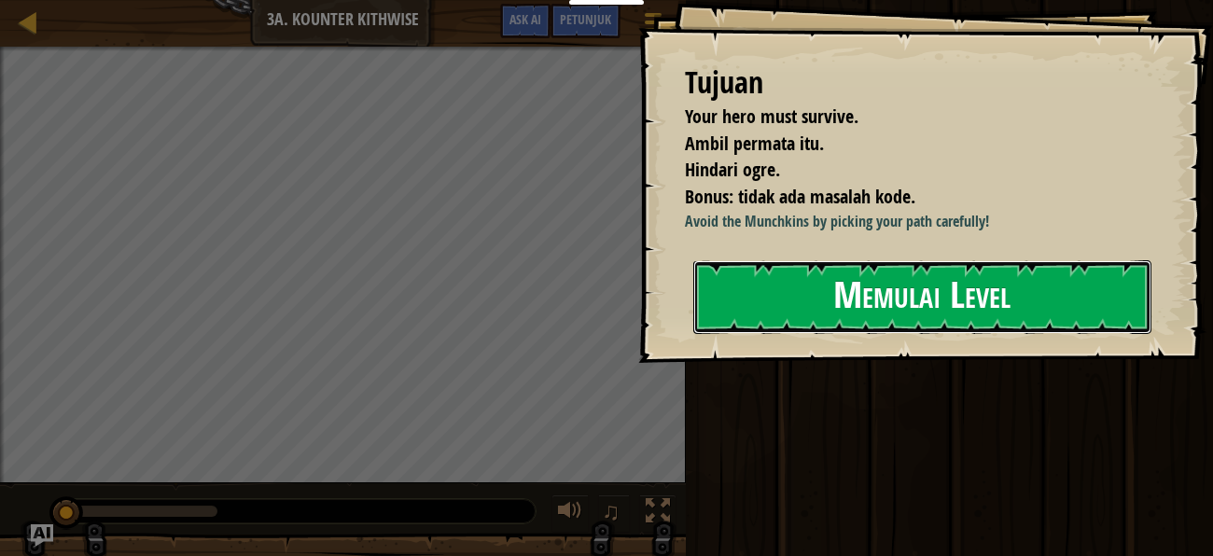
click at [887, 285] on button "Memulai Level" at bounding box center [922, 297] width 458 height 74
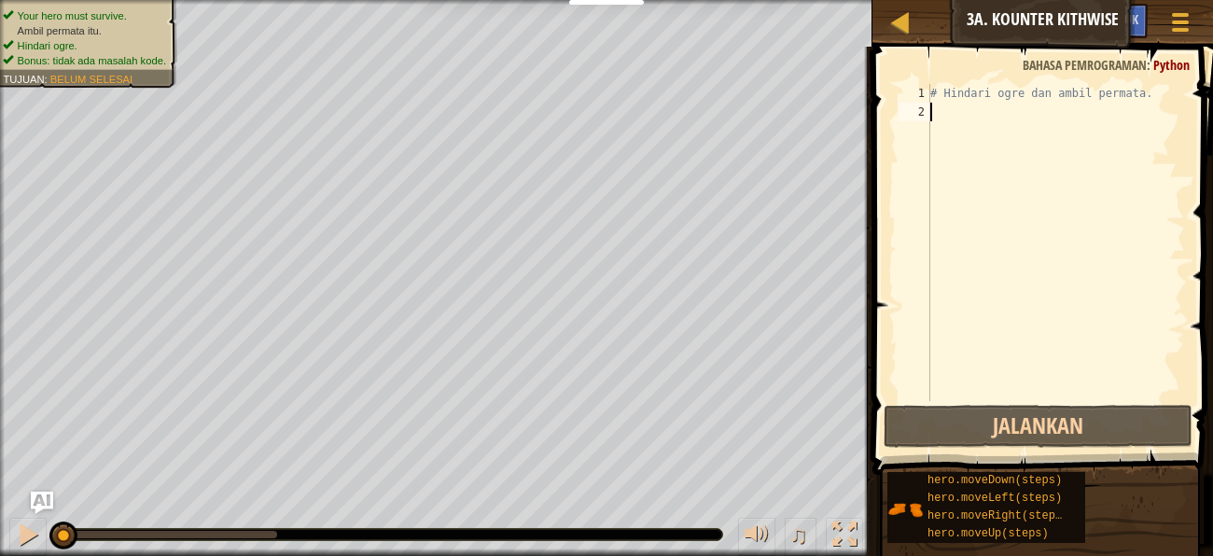
click at [945, 113] on div "# Hindari ogre dan ambil permata." at bounding box center [1055, 261] width 258 height 354
type textarea "h"
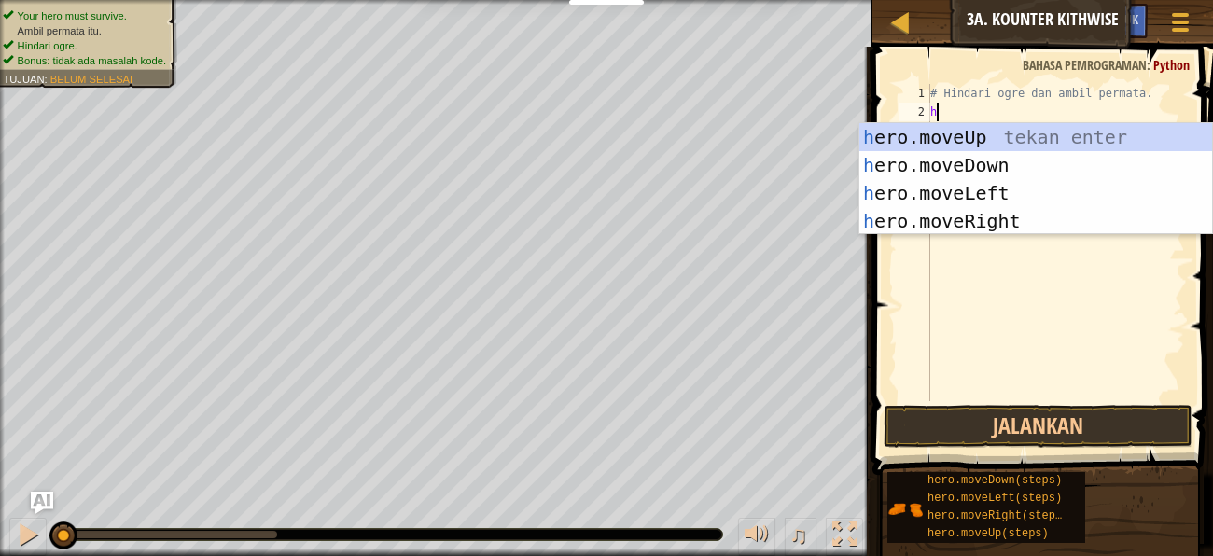
scroll to position [7, 0]
click at [937, 161] on div "h ero.moveUp tekan enter h ero.moveDown tekan enter h ero.moveLeft tekan enter …" at bounding box center [1035, 207] width 353 height 168
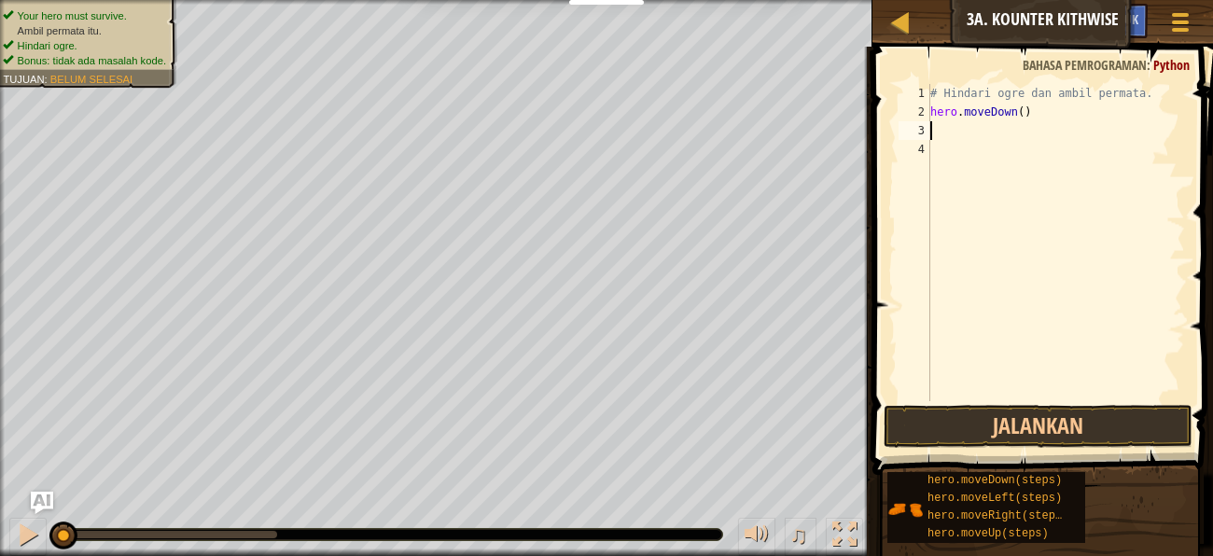
click at [937, 161] on div "# Hindari ogre dan ambil permata. hero . moveDown ( )" at bounding box center [1055, 261] width 258 height 354
click at [932, 128] on div "# Hindari ogre dan ambil permata. hero . moveDown ( )" at bounding box center [1055, 261] width 258 height 354
type textarea "h"
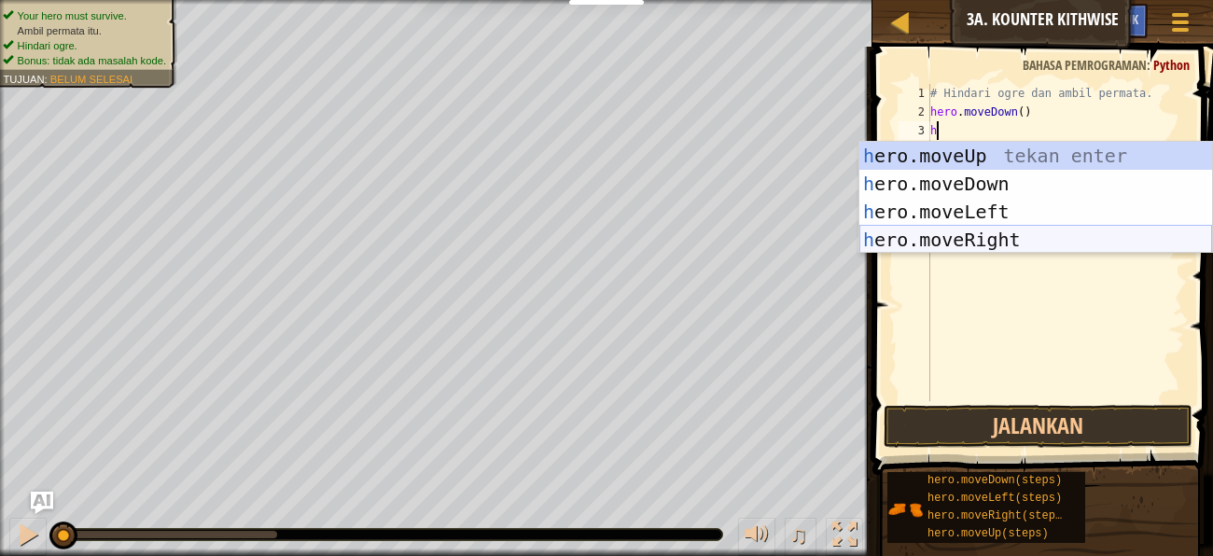
click at [953, 243] on div "h ero.moveUp tekan enter h ero.moveDown tekan enter h ero.moveLeft tekan enter …" at bounding box center [1035, 226] width 353 height 168
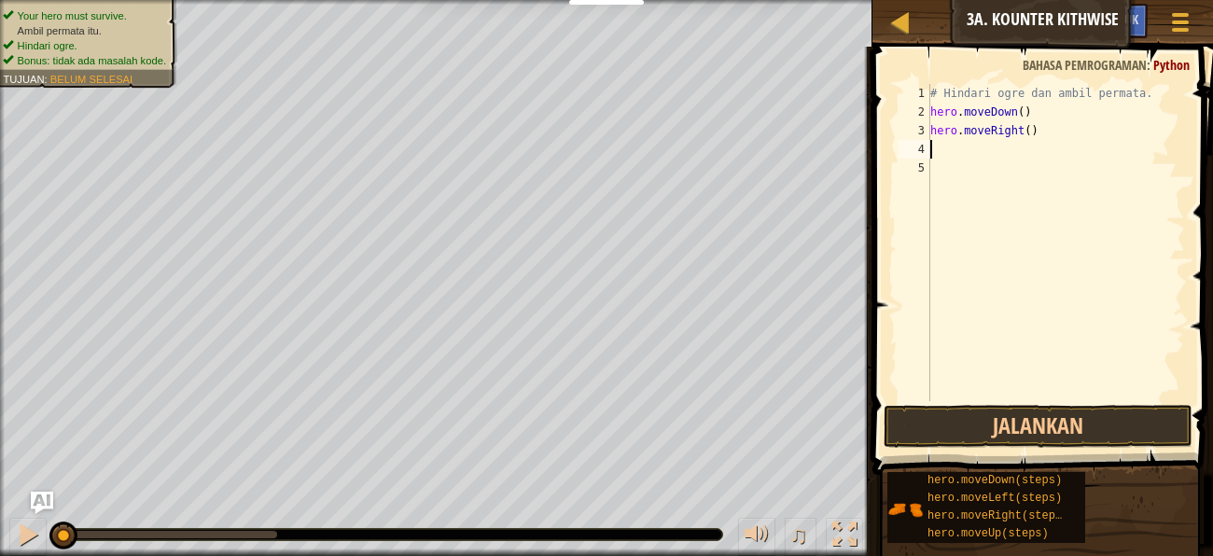
type textarea "h"
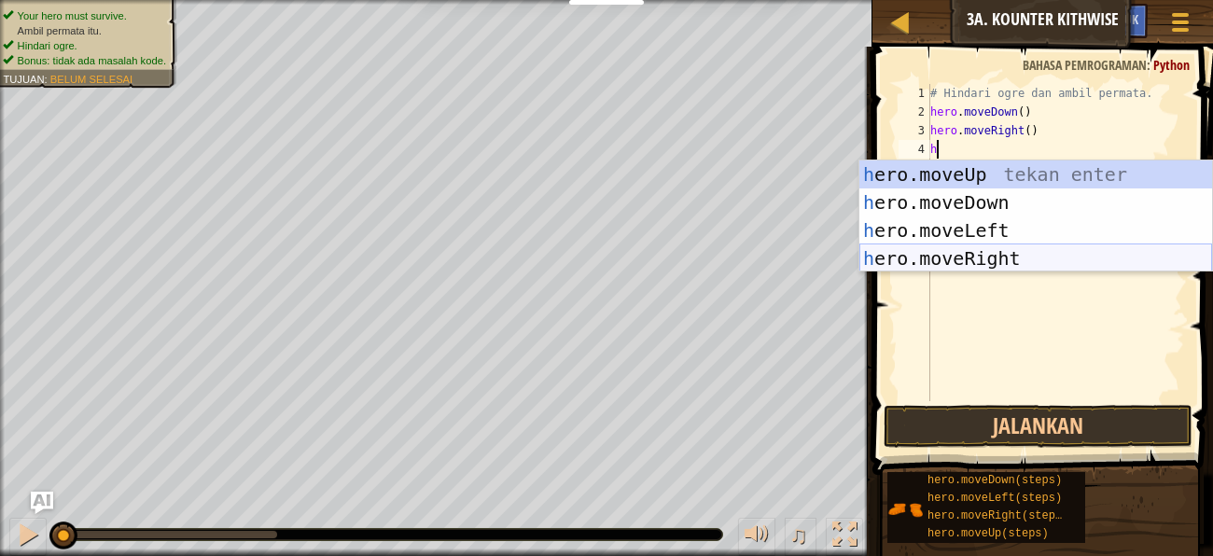
click at [995, 259] on div "h ero.moveUp tekan enter h ero.moveDown tekan enter h ero.moveLeft tekan enter …" at bounding box center [1035, 244] width 353 height 168
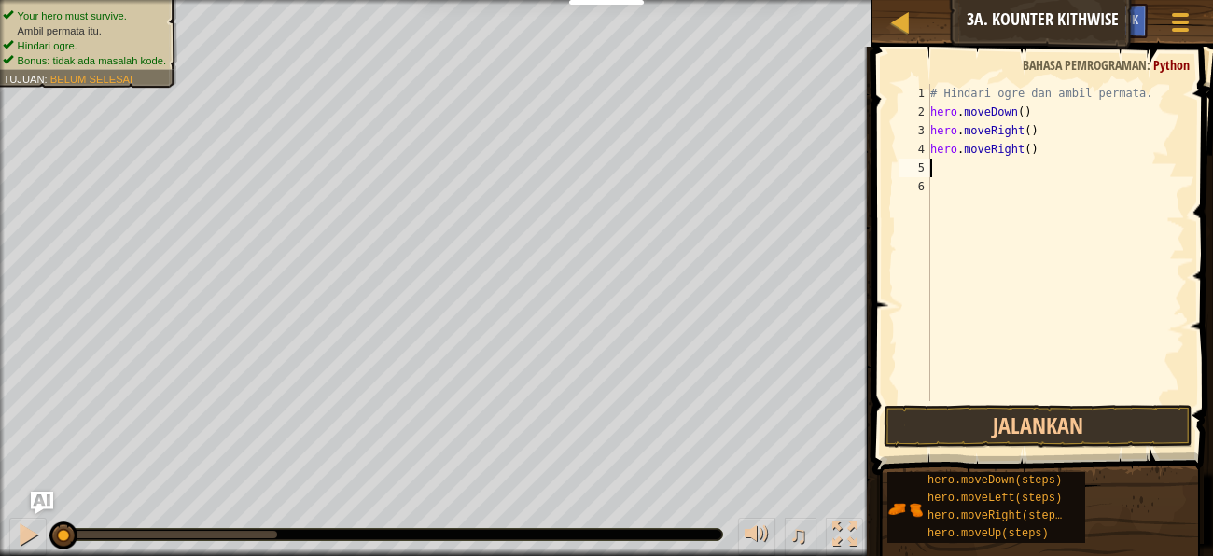
type textarea "h"
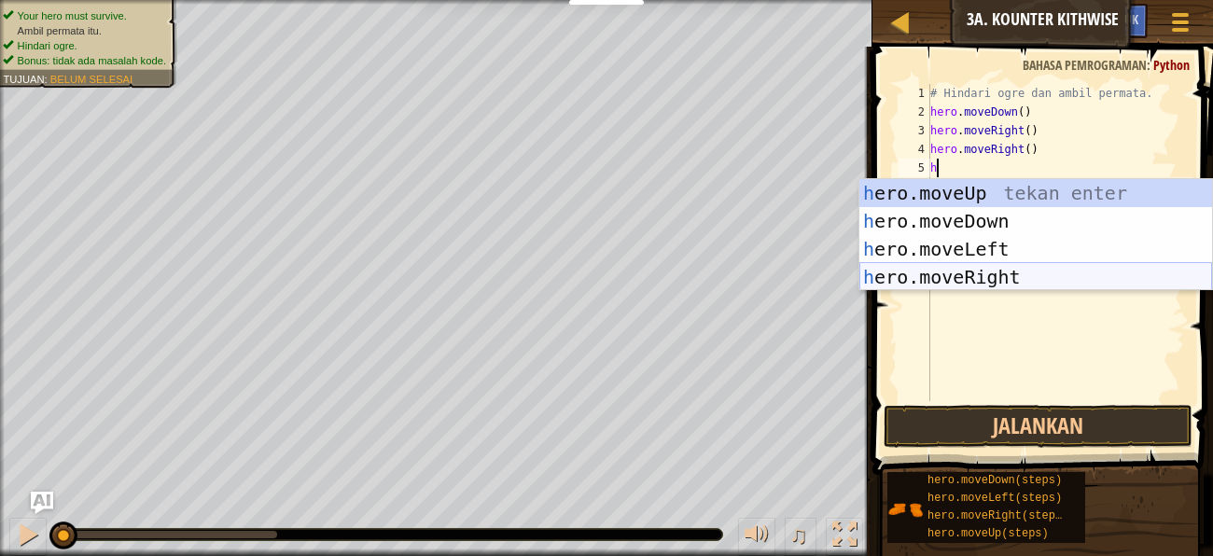
click at [975, 269] on div "h ero.moveUp tekan enter h ero.moveDown tekan enter h ero.moveLeft tekan enter …" at bounding box center [1035, 263] width 353 height 168
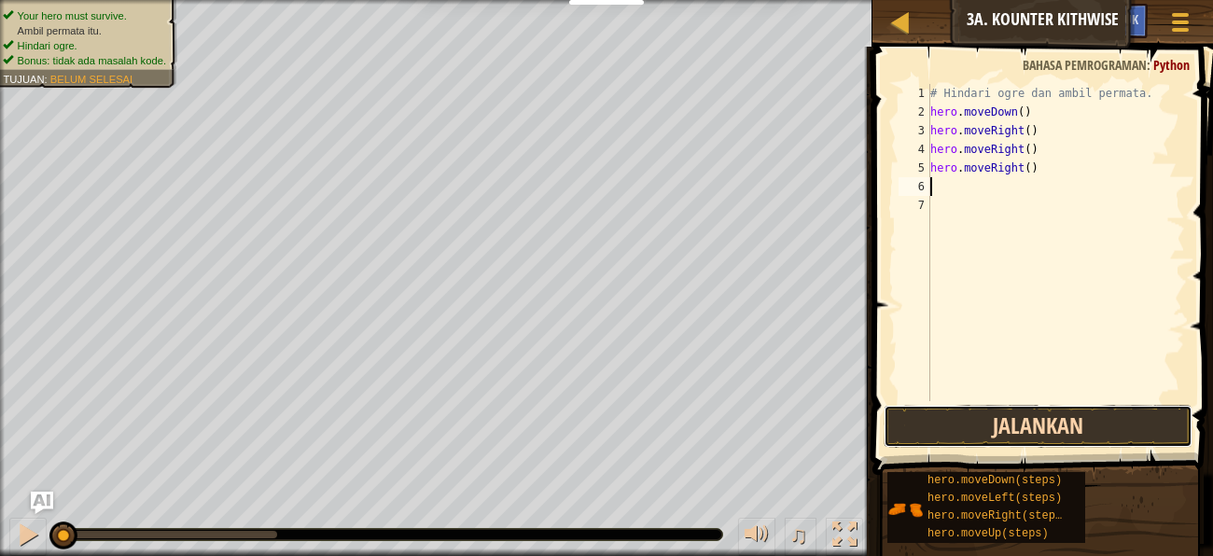
click at [967, 413] on button "Jalankan" at bounding box center [1037, 426] width 309 height 43
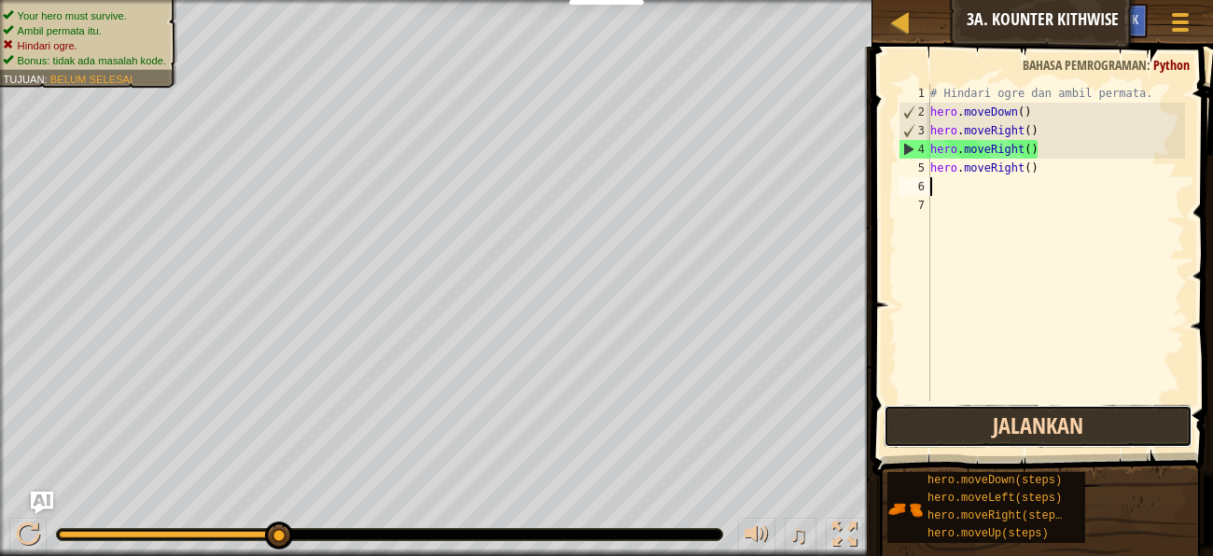
click at [947, 426] on button "Jalankan" at bounding box center [1037, 426] width 309 height 43
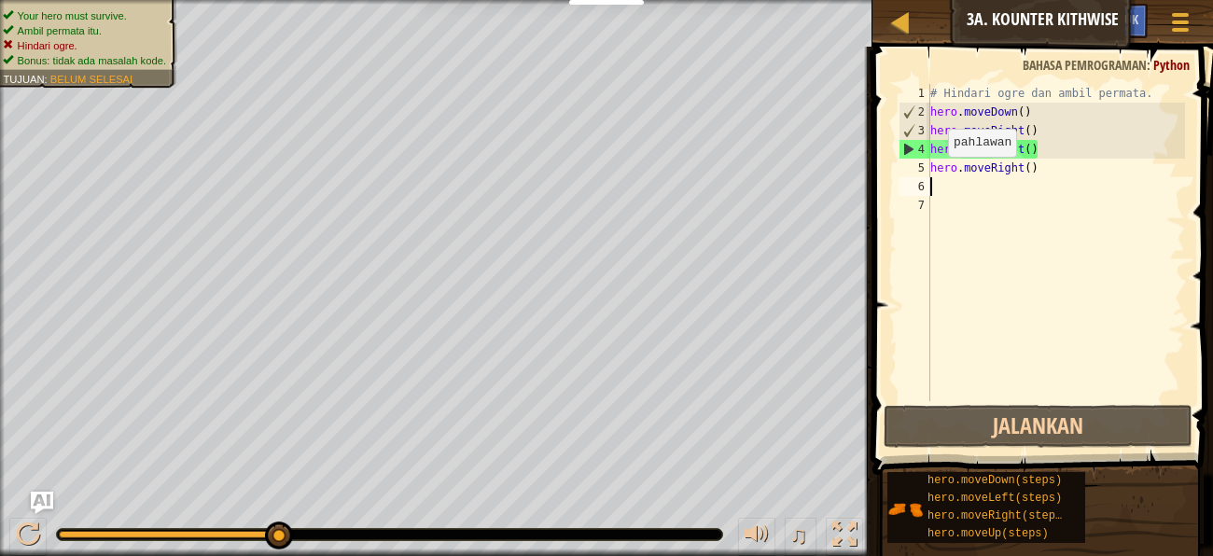
type textarea "h"
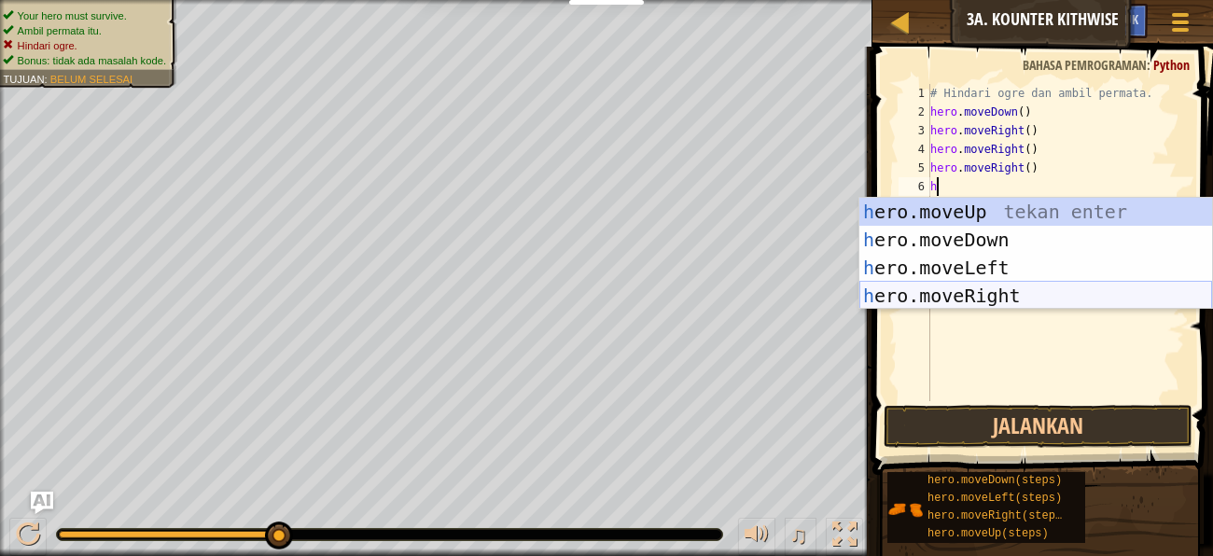
click at [914, 289] on div "h ero.moveUp tekan enter h ero.moveDown tekan enter h ero.moveLeft tekan enter …" at bounding box center [1035, 282] width 353 height 168
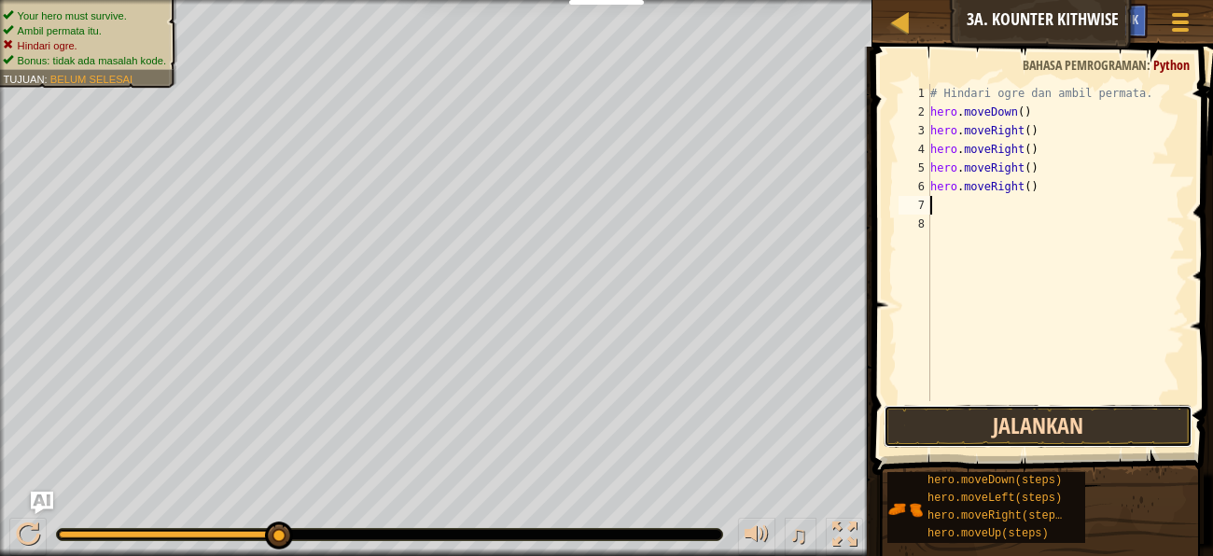
click at [957, 426] on button "Jalankan" at bounding box center [1037, 426] width 309 height 43
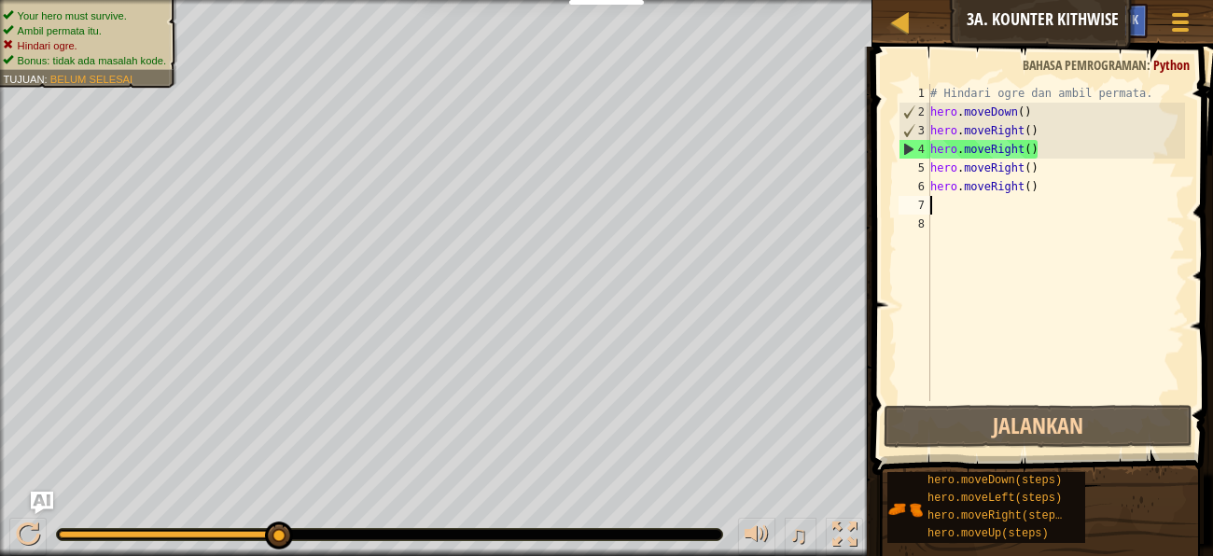
click at [1046, 187] on div "# Hindari ogre dan ambil permata. hero . moveDown ( ) hero . moveRight ( ) hero…" at bounding box center [1055, 261] width 258 height 354
click at [1042, 150] on div "# Hindari ogre dan ambil permata. hero . moveDown ( ) hero . moveRight ( ) hero…" at bounding box center [1055, 261] width 258 height 354
click at [1044, 134] on div "# Hindari ogre dan ambil permata. hero . moveDown ( ) hero . moveRight ( ) hero…" at bounding box center [1055, 261] width 258 height 354
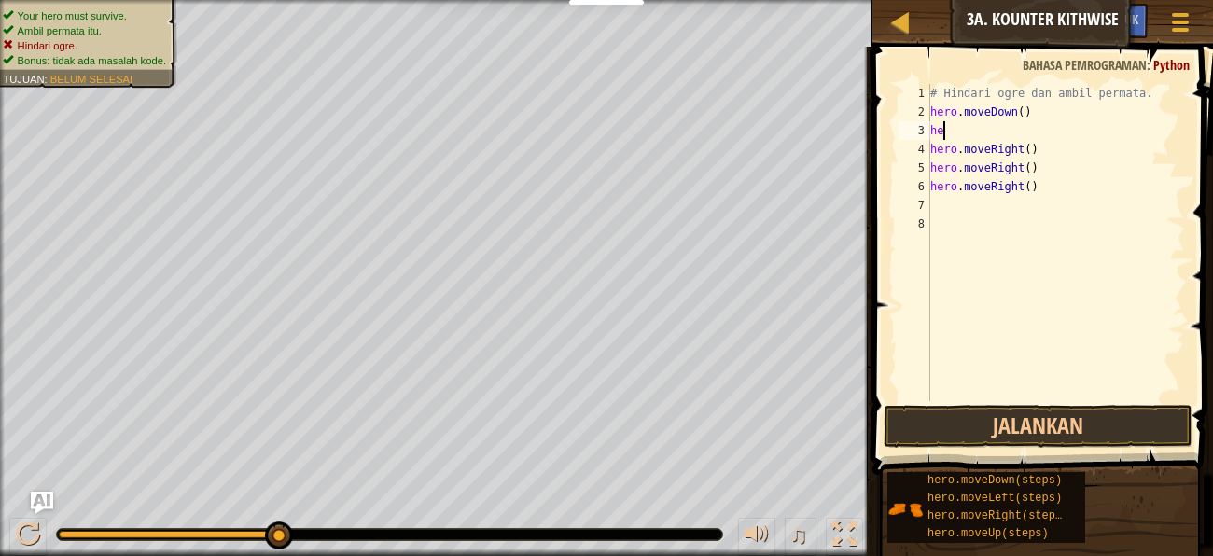
type textarea "h"
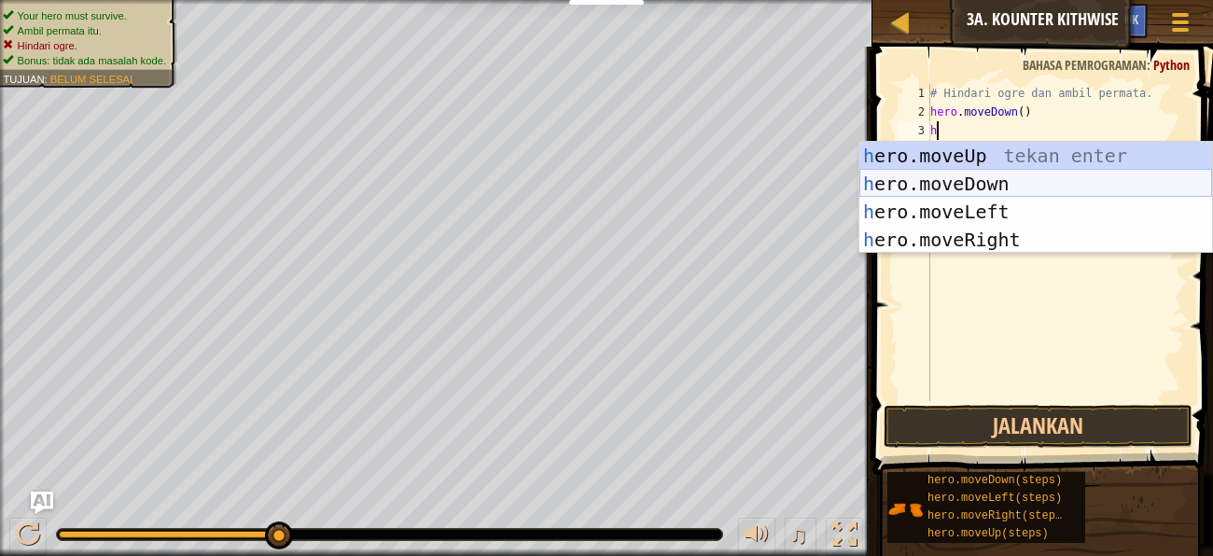
click at [1048, 173] on div "h ero.moveUp tekan enter h ero.moveDown tekan enter h ero.moveLeft tekan enter …" at bounding box center [1035, 226] width 353 height 168
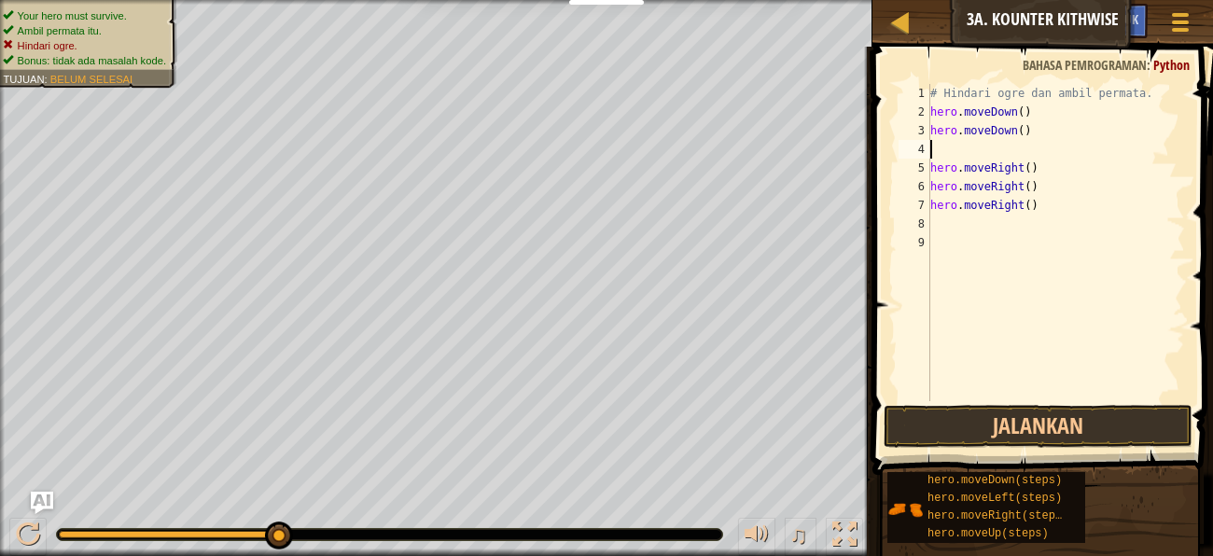
type textarea "h"
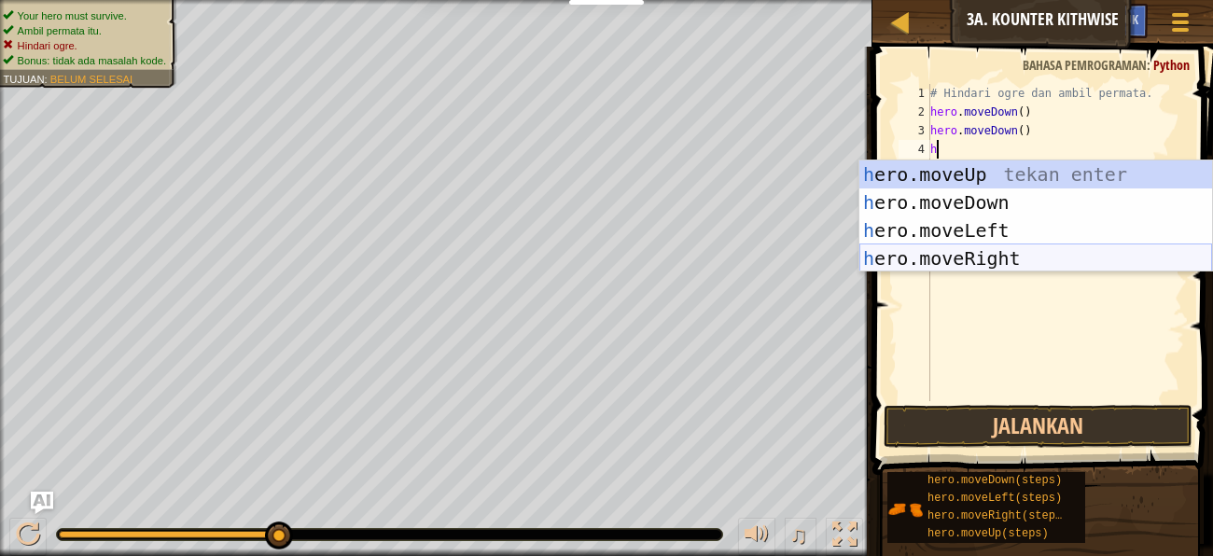
click at [1051, 252] on div "h ero.moveUp tekan enter h ero.moveDown tekan enter h ero.moveLeft tekan enter …" at bounding box center [1035, 244] width 353 height 168
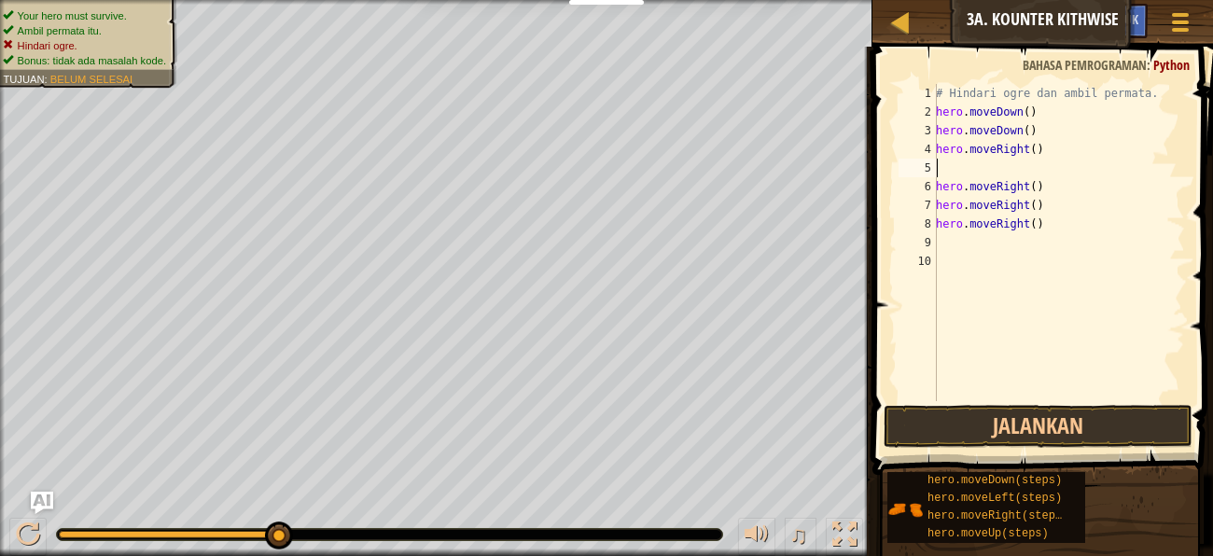
type textarea "h"
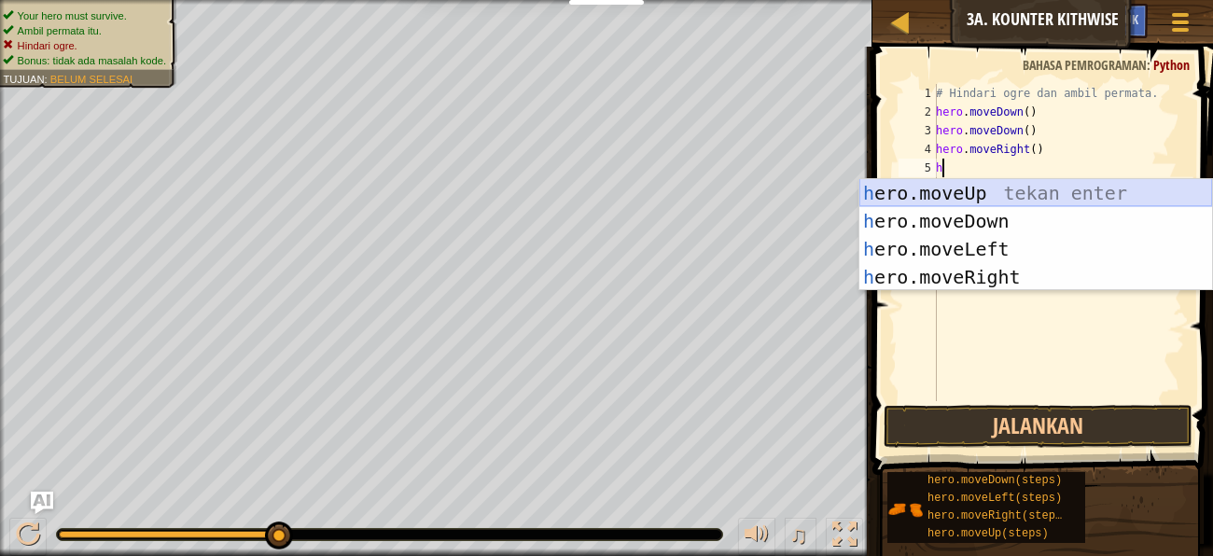
click at [1028, 187] on div "h ero.moveUp tekan enter h ero.moveDown tekan enter h ero.moveLeft tekan enter …" at bounding box center [1035, 263] width 353 height 168
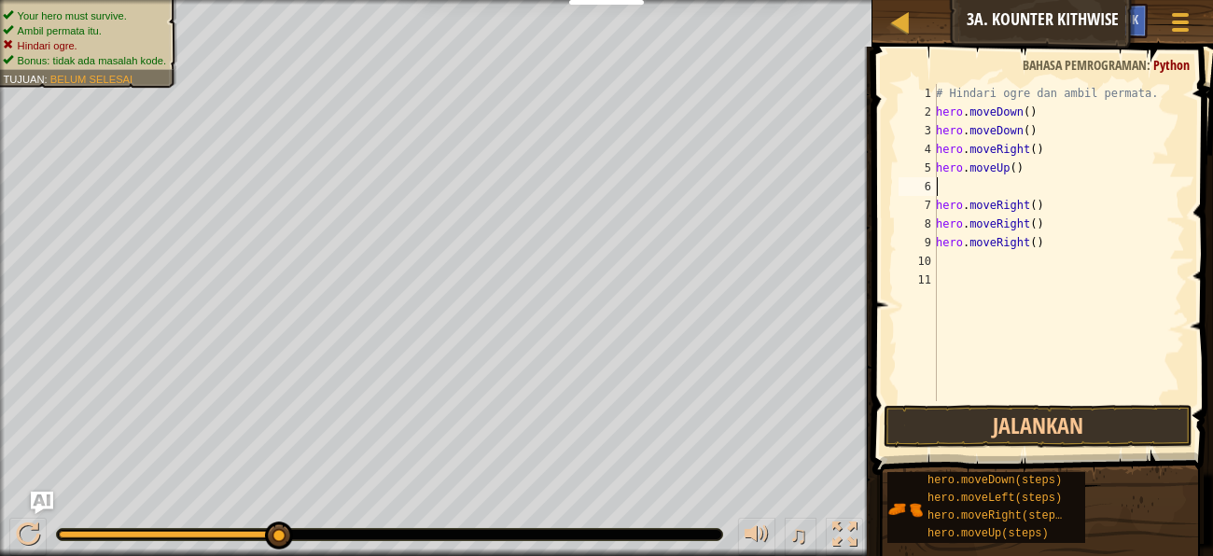
click at [1048, 243] on div "# Hindari ogre dan ambil permata. hero . moveDown ( ) hero . moveDown ( ) hero …" at bounding box center [1058, 261] width 253 height 354
type textarea "h"
click at [1058, 222] on div "# Hindari ogre dan ambil permata. hero . moveDown ( ) hero . moveDown ( ) hero …" at bounding box center [1058, 261] width 253 height 354
type textarea "h"
click at [1048, 201] on div "# Hindari ogre dan ambil permata. hero . moveDown ( ) hero . moveDown ( ) hero …" at bounding box center [1058, 261] width 253 height 354
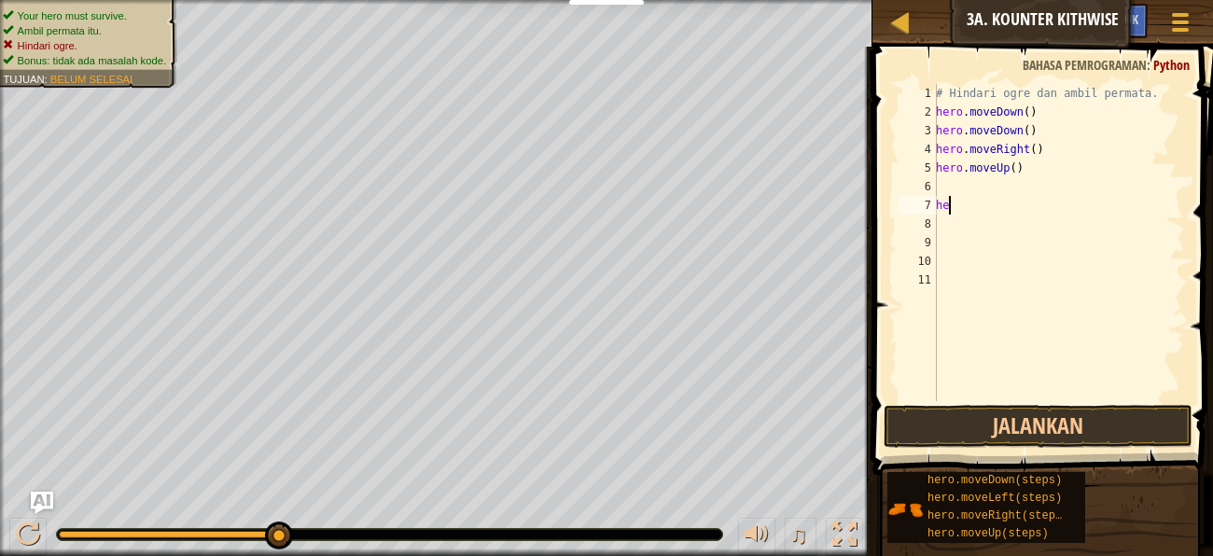
type textarea "h"
click at [1030, 184] on div "# Hindari ogre dan ambil permata. hero . moveDown ( ) hero . moveDown ( ) hero …" at bounding box center [1058, 261] width 253 height 354
type textarea "h"
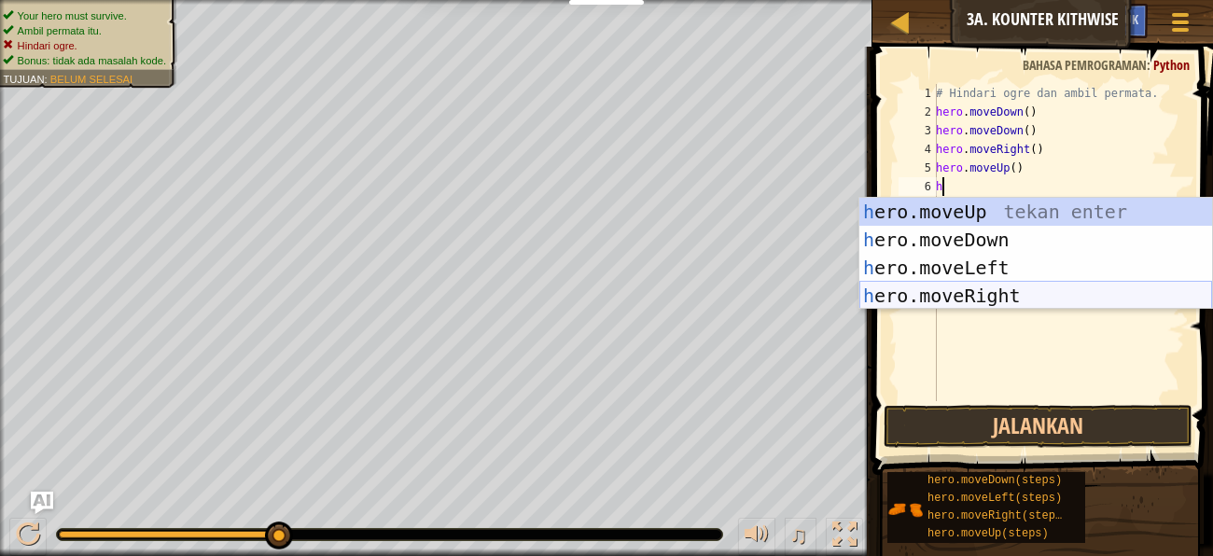
click at [1025, 288] on div "h ero.moveUp tekan enter h ero.moveDown tekan enter h ero.moveLeft tekan enter …" at bounding box center [1035, 282] width 353 height 168
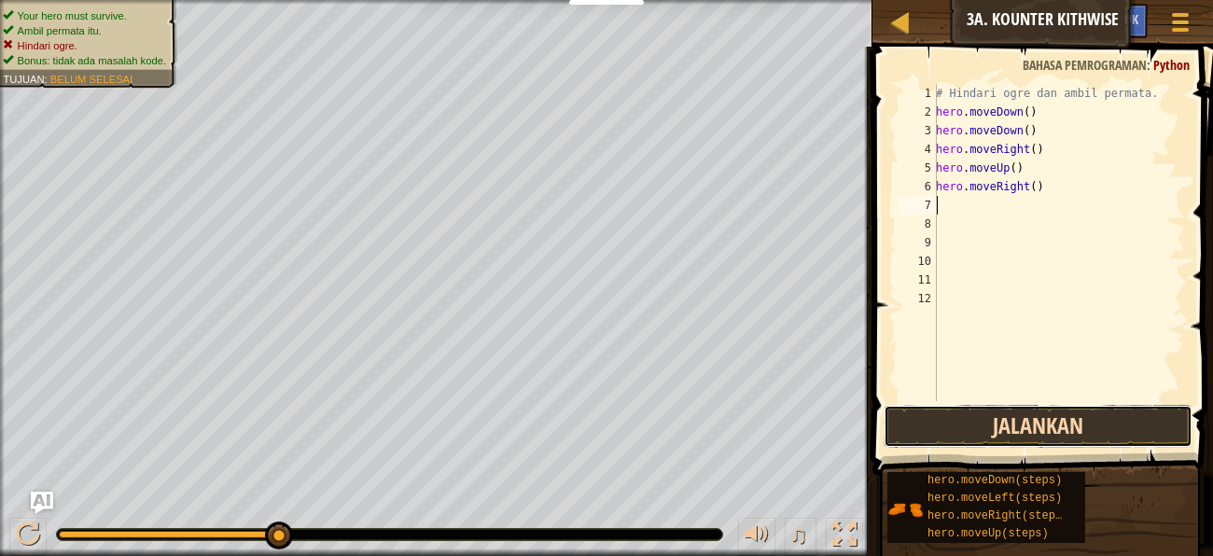
click at [1010, 414] on button "Jalankan" at bounding box center [1037, 426] width 309 height 43
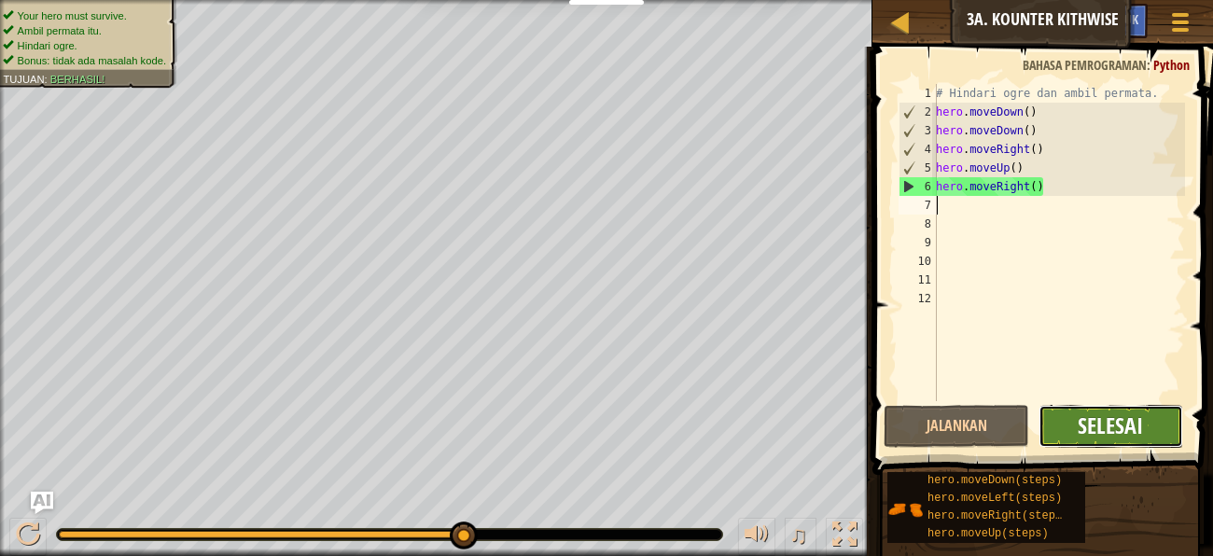
click at [1105, 423] on span "Selesai" at bounding box center [1109, 425] width 65 height 30
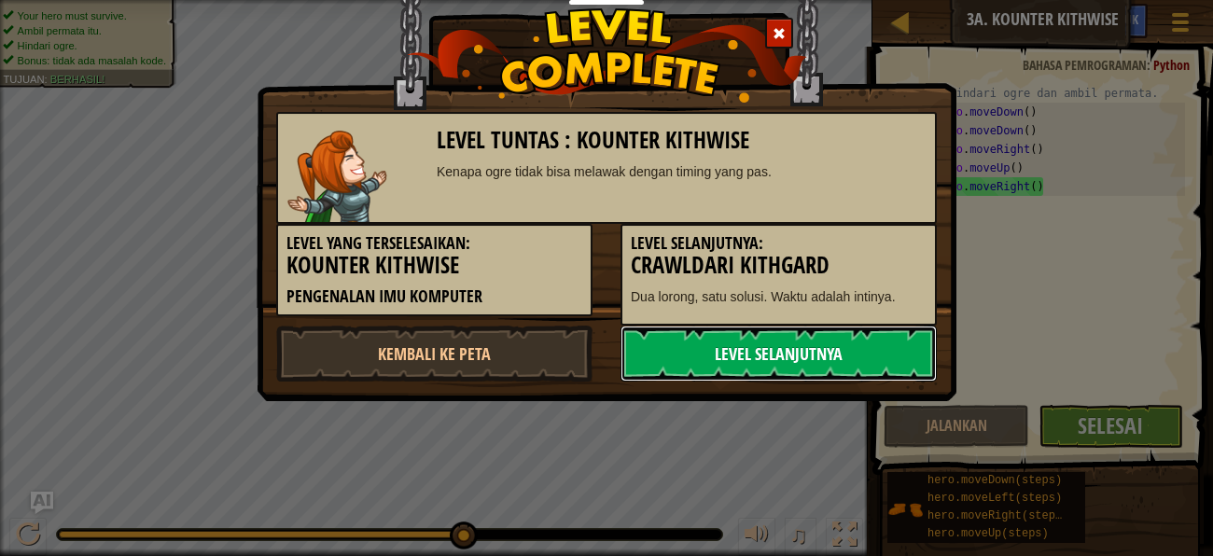
click at [819, 343] on link "Level Selanjutnya" at bounding box center [778, 354] width 316 height 56
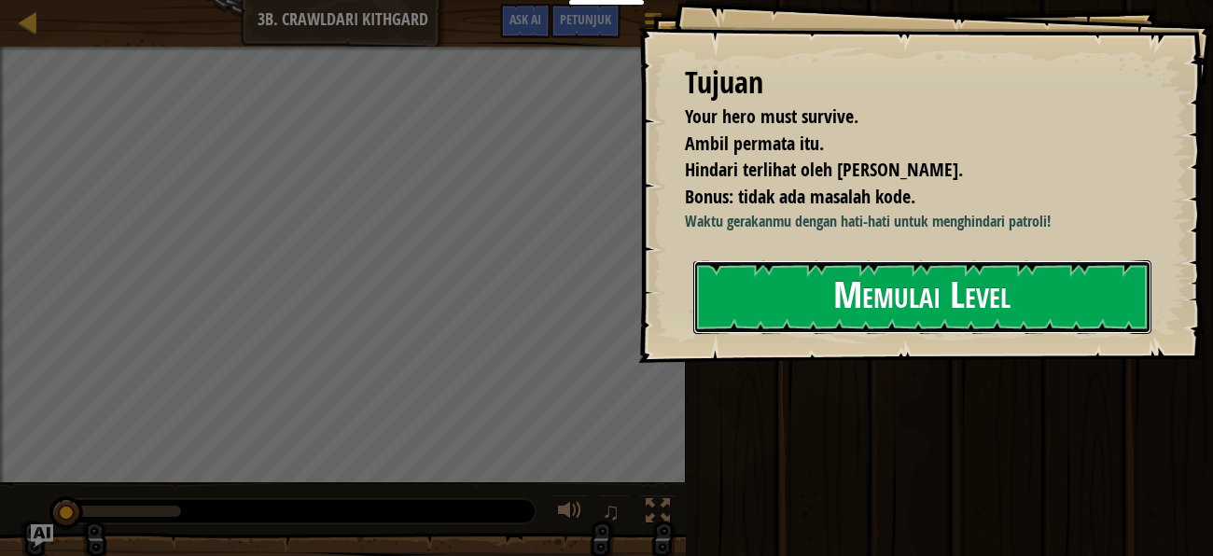
click at [843, 334] on button "Memulai Level" at bounding box center [922, 297] width 458 height 74
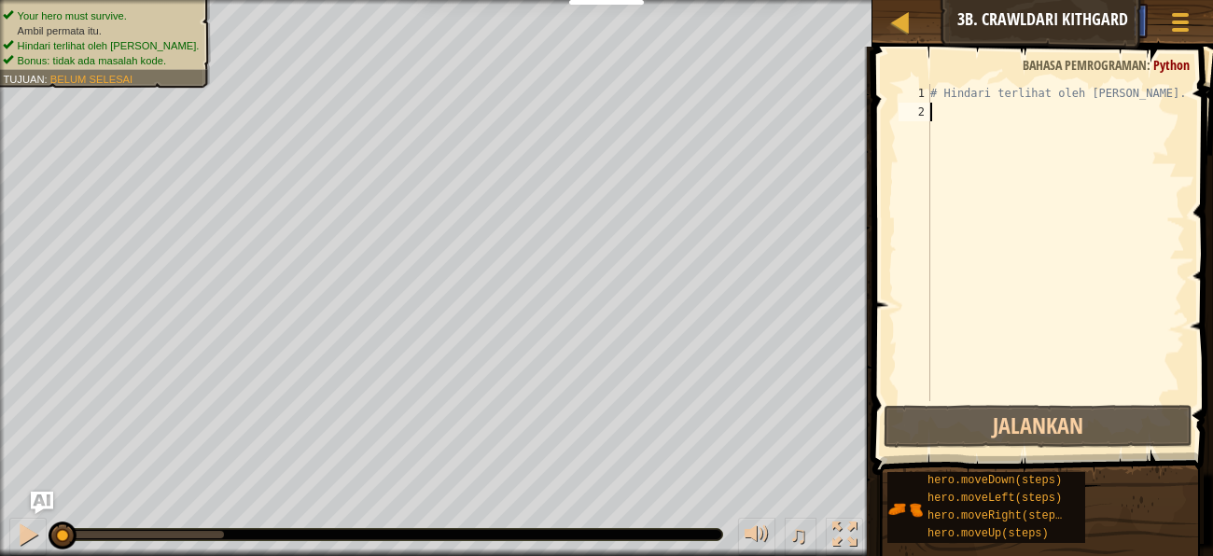
type textarea "h"
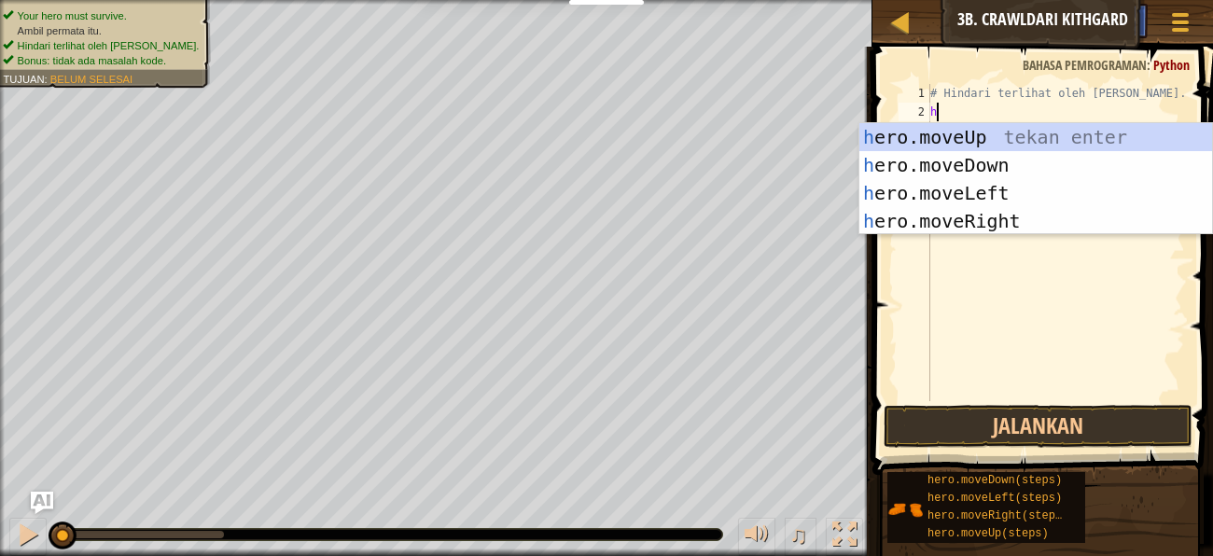
scroll to position [7, 0]
click at [899, 215] on div "h ero.moveUp tekan enter h ero.moveDown tekan enter h ero.moveLeft tekan enter …" at bounding box center [1035, 207] width 353 height 168
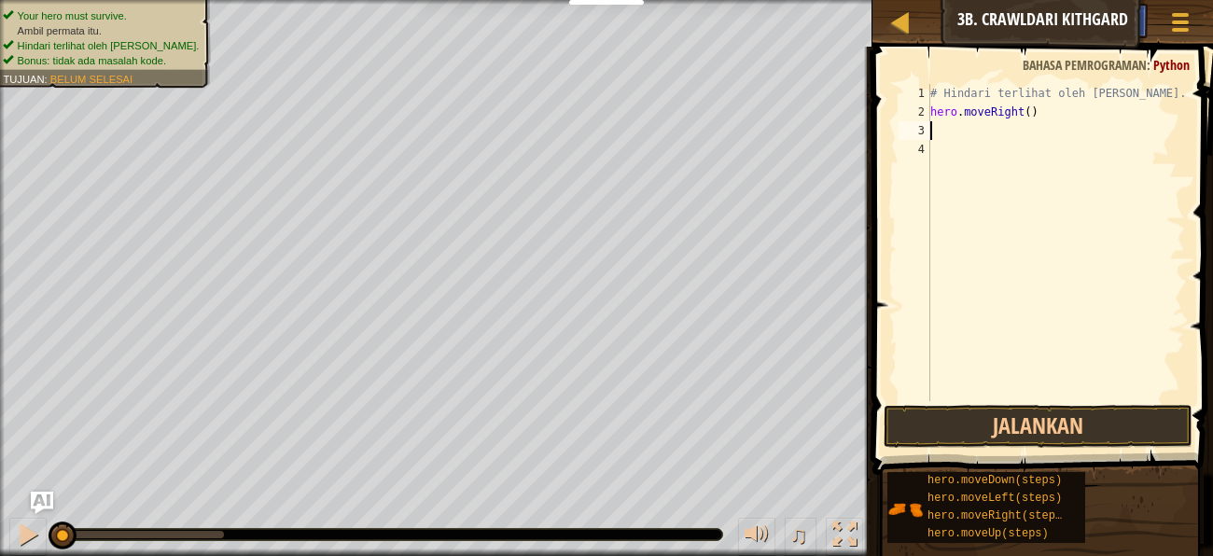
type textarea "h"
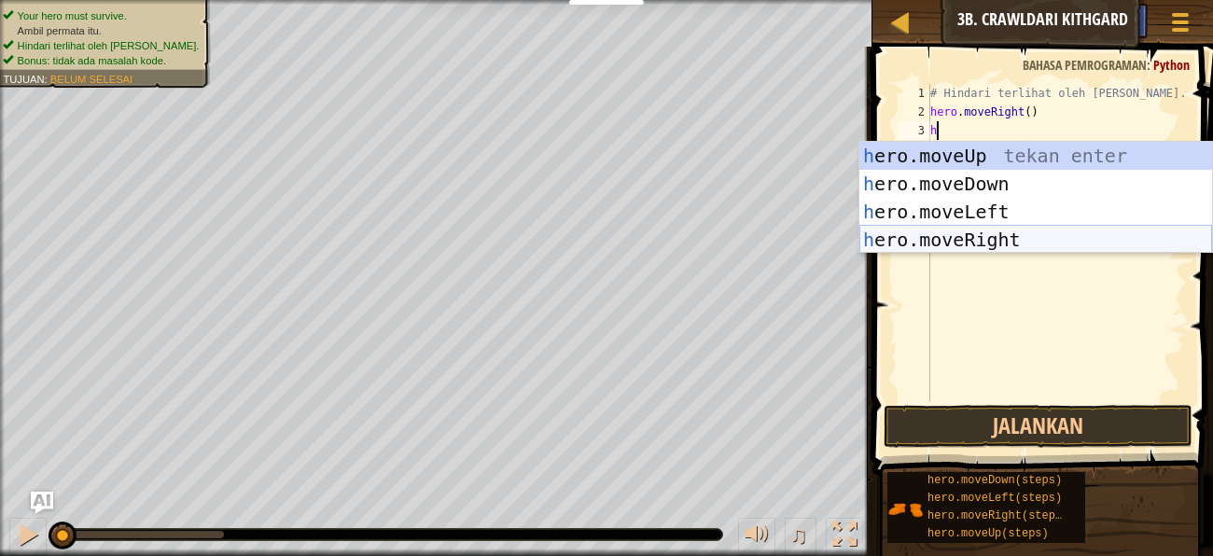
click at [908, 232] on div "h ero.moveUp tekan enter h ero.moveDown tekan enter h ero.moveLeft tekan enter …" at bounding box center [1035, 226] width 353 height 168
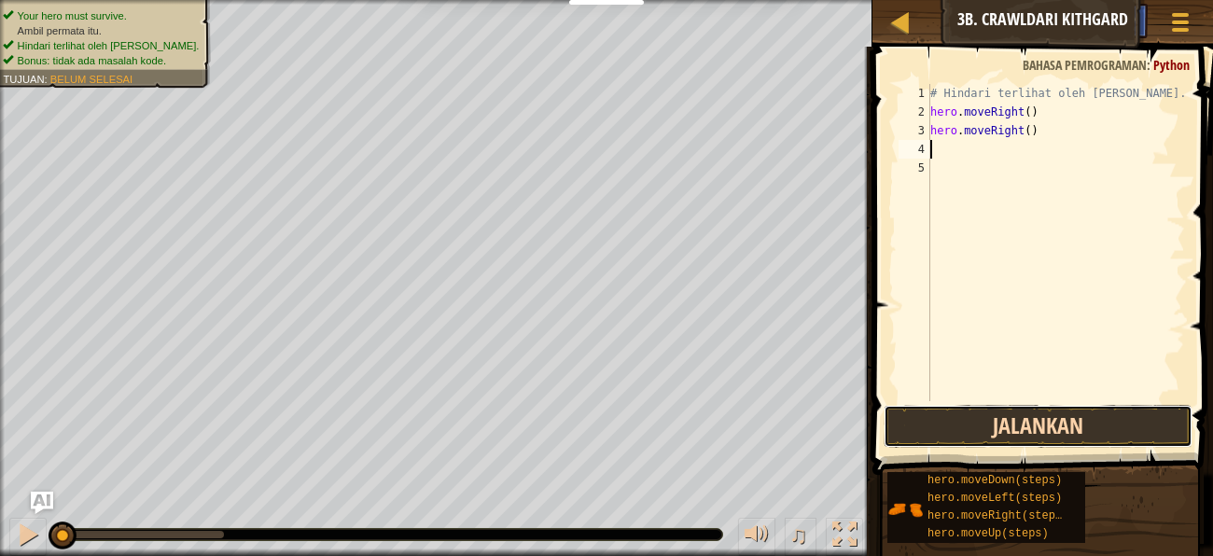
click at [976, 415] on button "Jalankan" at bounding box center [1037, 426] width 309 height 43
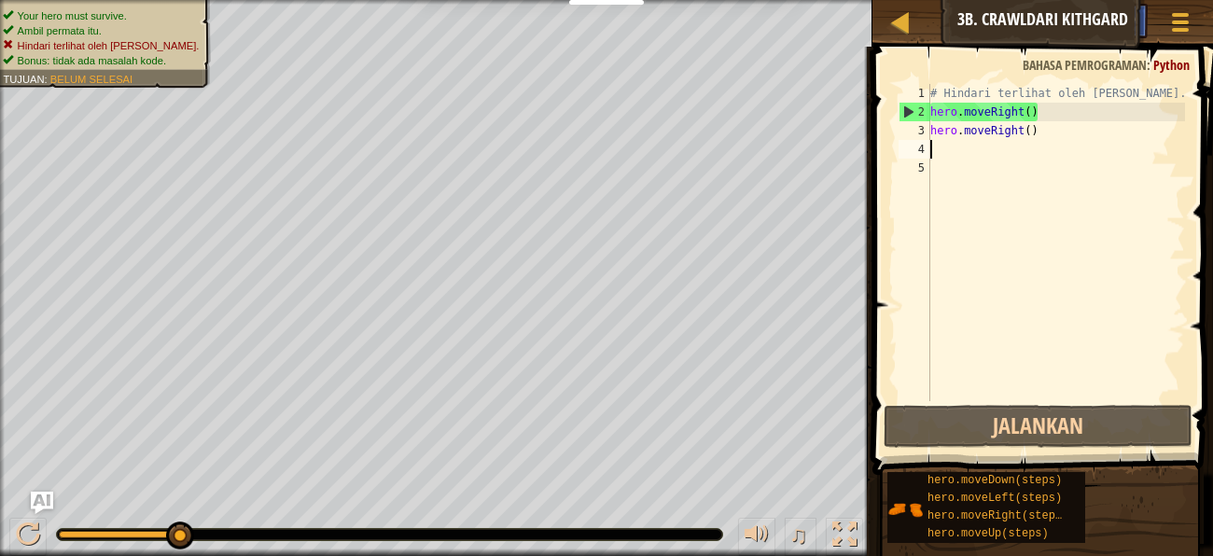
click at [970, 363] on div "# Hindari terlihat oleh ogres. hero . moveRight ( ) hero . moveRight ( )" at bounding box center [1055, 261] width 258 height 354
click at [944, 143] on div "# Hindari terlihat oleh ogres. hero . moveRight ( ) hero . moveRight ( )" at bounding box center [1055, 261] width 258 height 354
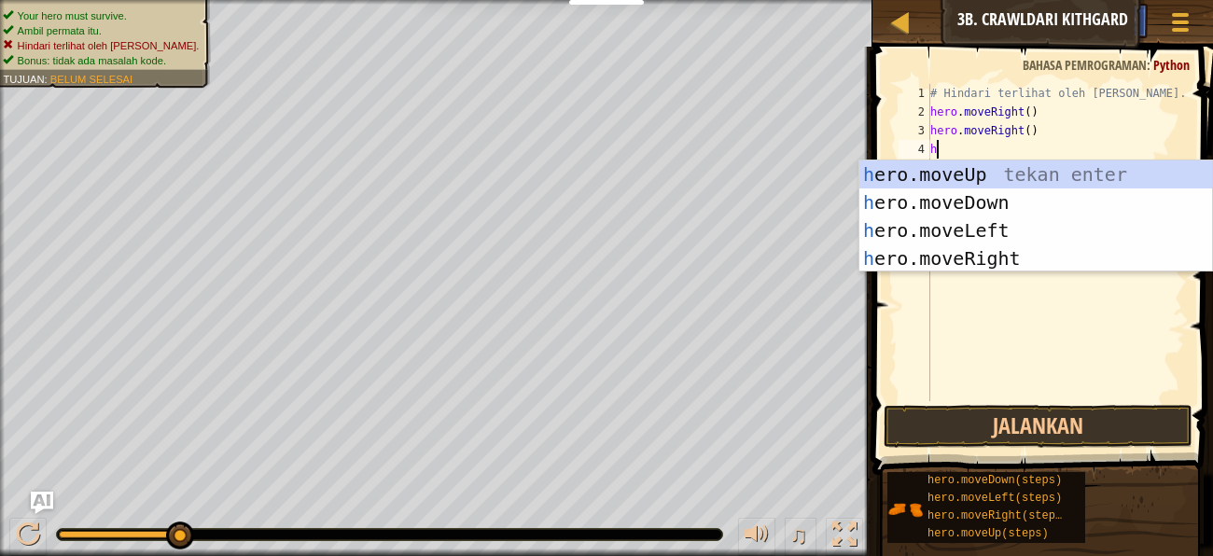
click at [1038, 125] on div "# Hindari terlihat oleh ogres. hero . moveRight ( ) hero . moveRight ( ) h" at bounding box center [1055, 261] width 258 height 354
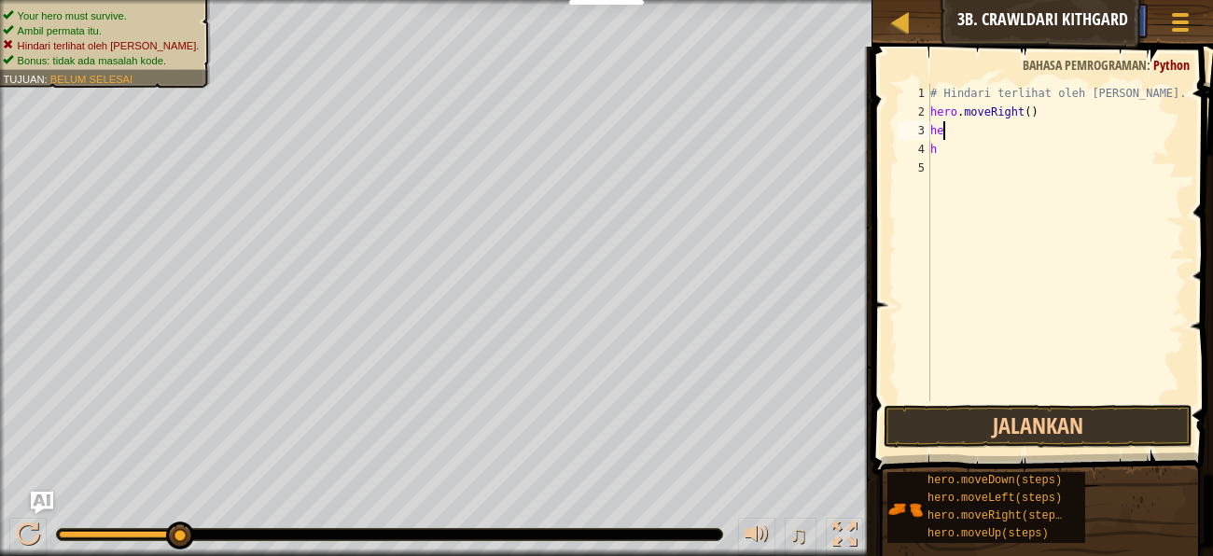
type textarea "h"
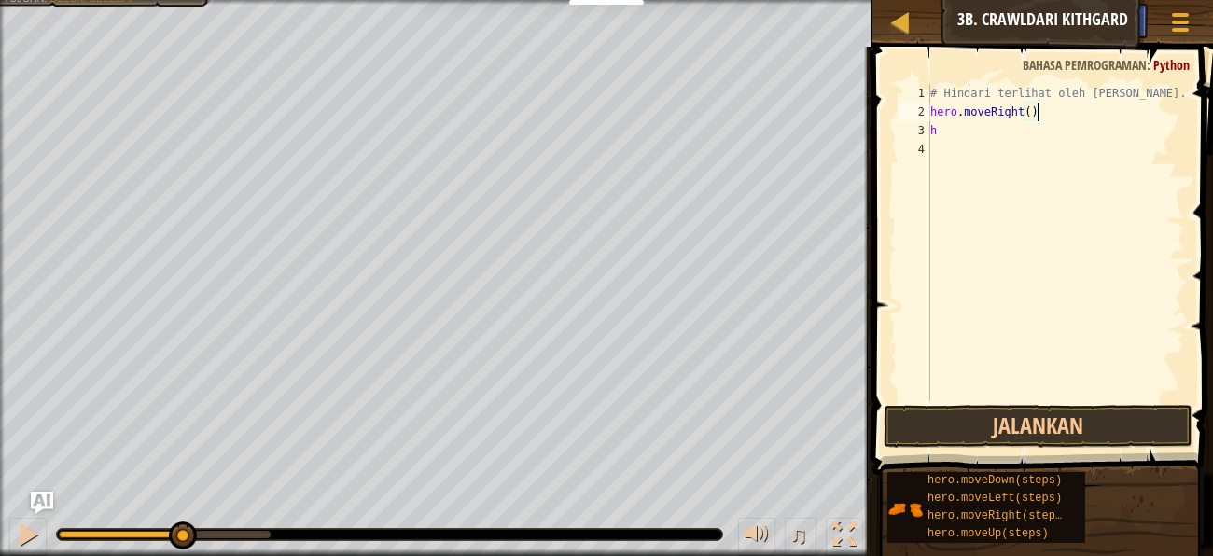
click at [1032, 132] on div "# Hindari terlihat oleh ogres. hero . moveRight ( ) h" at bounding box center [1055, 261] width 258 height 354
type textarea "h"
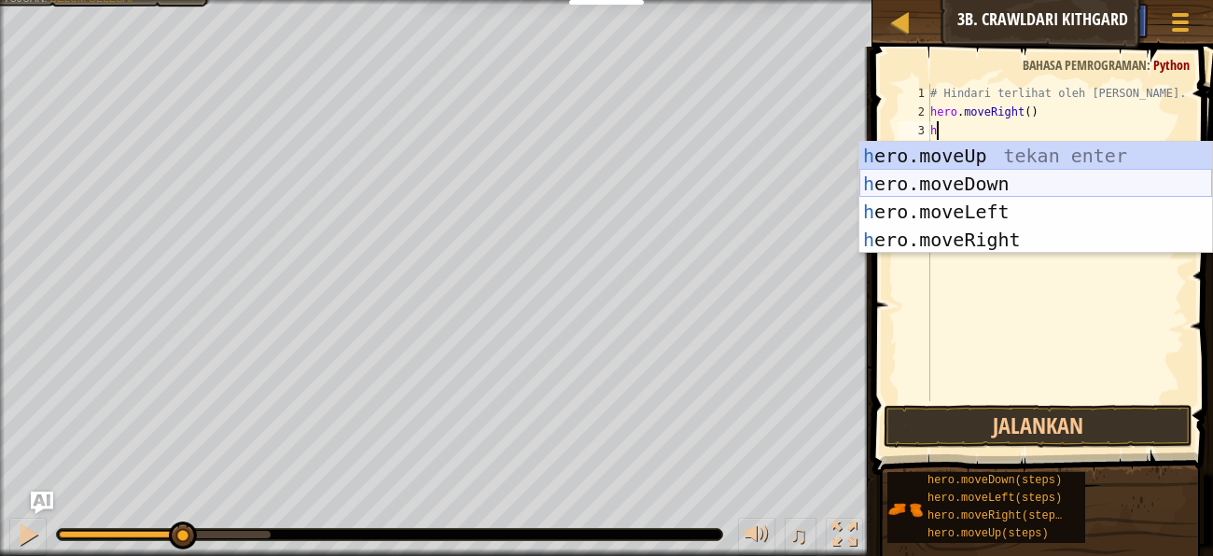
click at [1034, 177] on div "h ero.moveUp tekan enter h ero.moveDown tekan enter h ero.moveLeft tekan enter …" at bounding box center [1035, 226] width 353 height 168
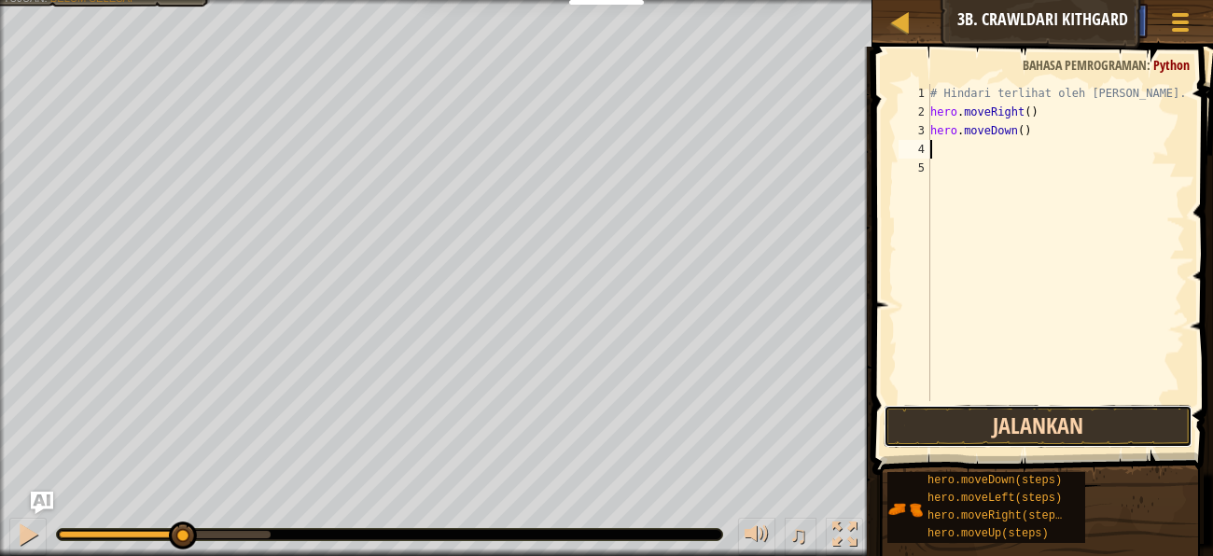
click at [1006, 412] on button "Jalankan" at bounding box center [1037, 426] width 309 height 43
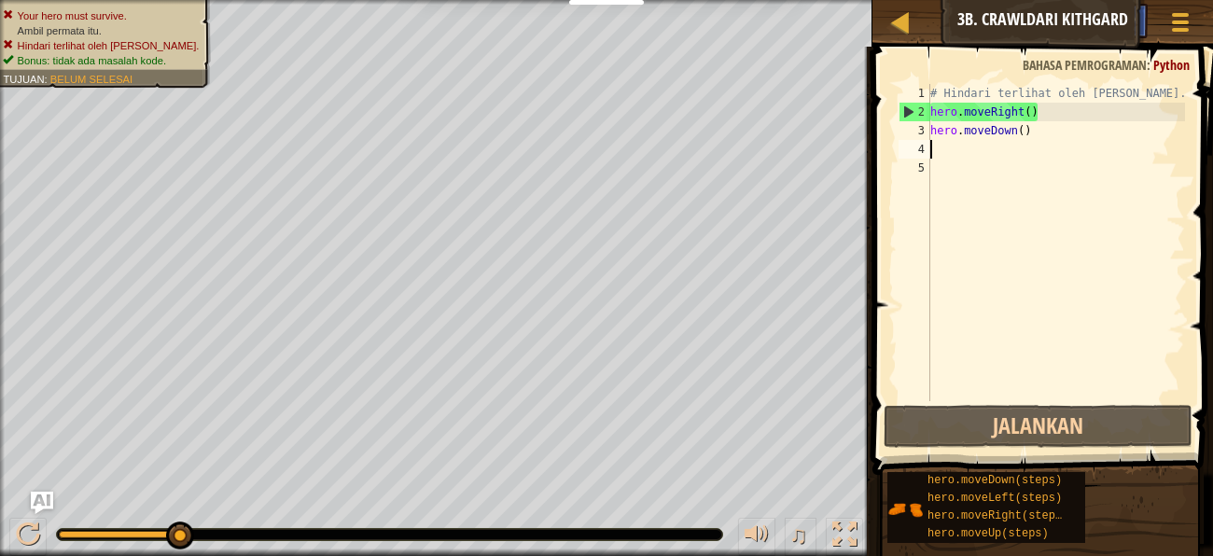
click at [1033, 133] on div "# Hindari terlihat oleh ogres. hero . moveRight ( ) hero . moveDown ( )" at bounding box center [1055, 261] width 258 height 354
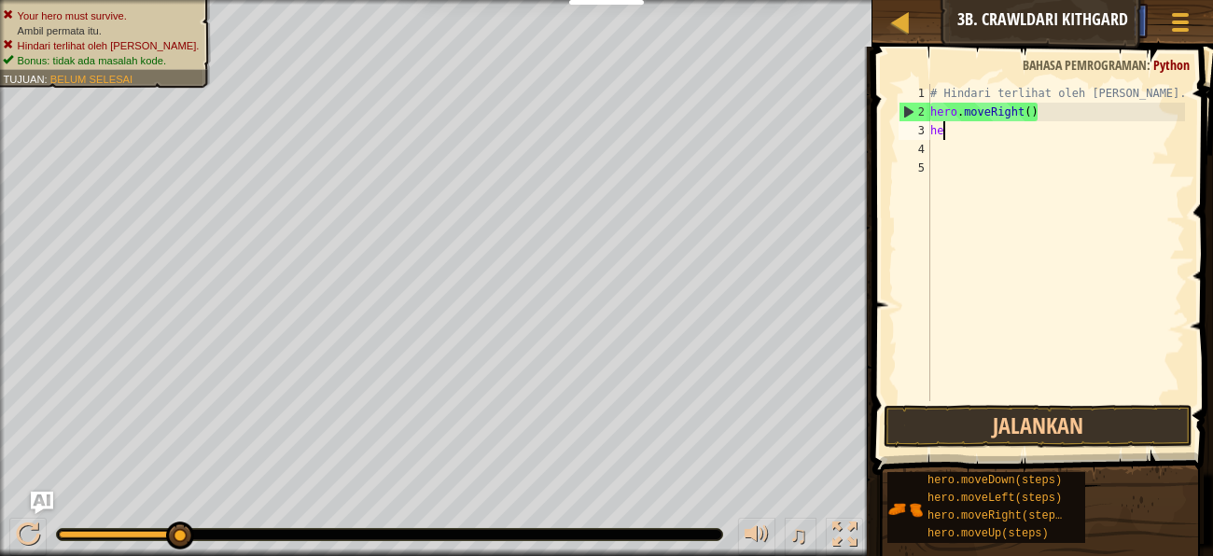
type textarea "h"
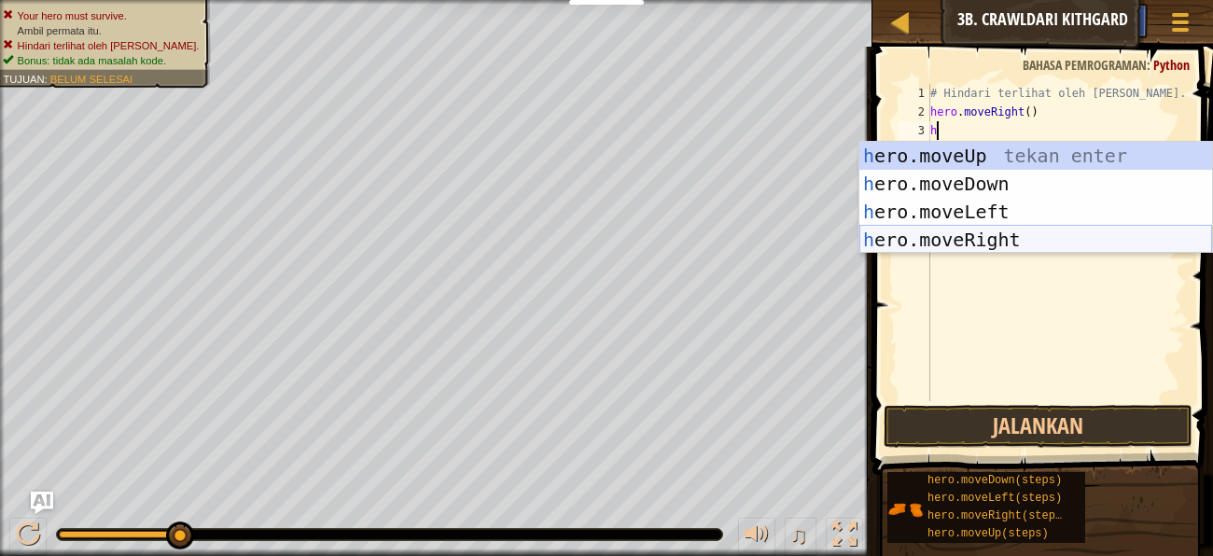
click at [1026, 234] on div "h ero.moveUp tekan enter h ero.moveDown tekan enter h ero.moveLeft tekan enter …" at bounding box center [1035, 226] width 353 height 168
